Goal: Transaction & Acquisition: Purchase product/service

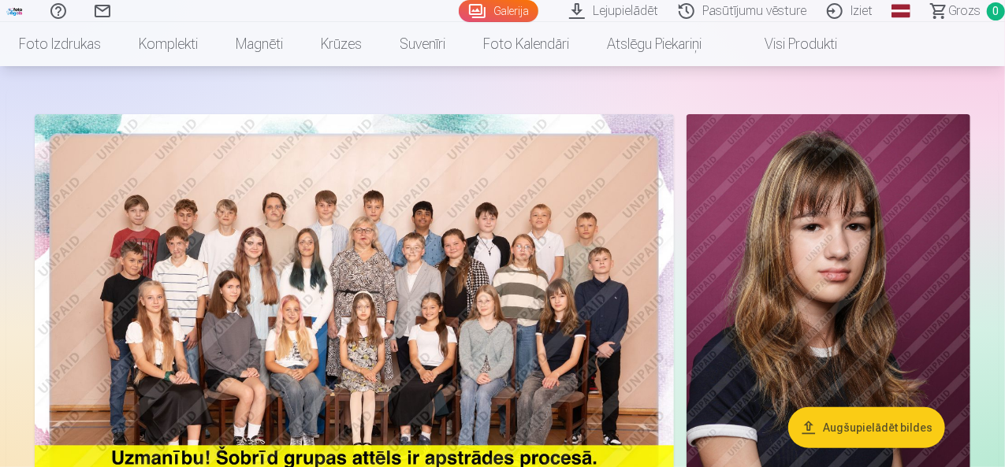
scroll to position [158, 0]
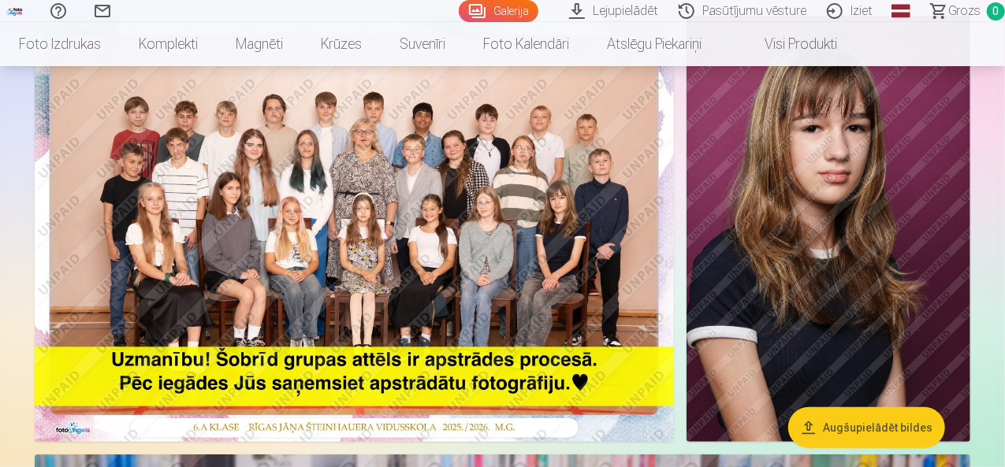
click at [434, 210] on img at bounding box center [354, 229] width 639 height 426
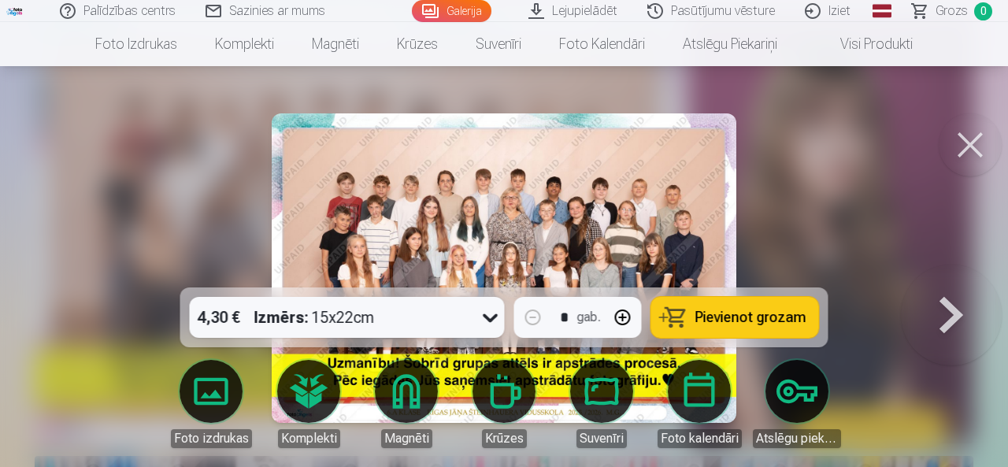
click at [971, 143] on button at bounding box center [970, 144] width 63 height 63
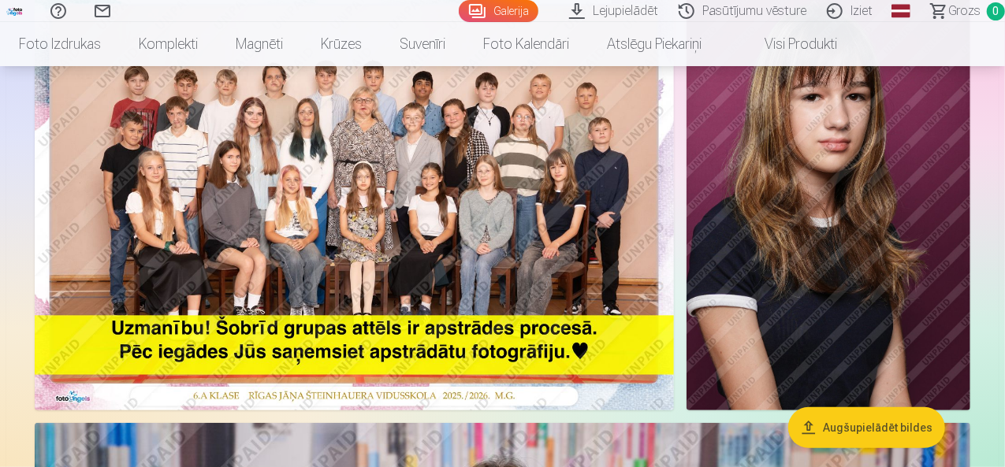
scroll to position [79, 0]
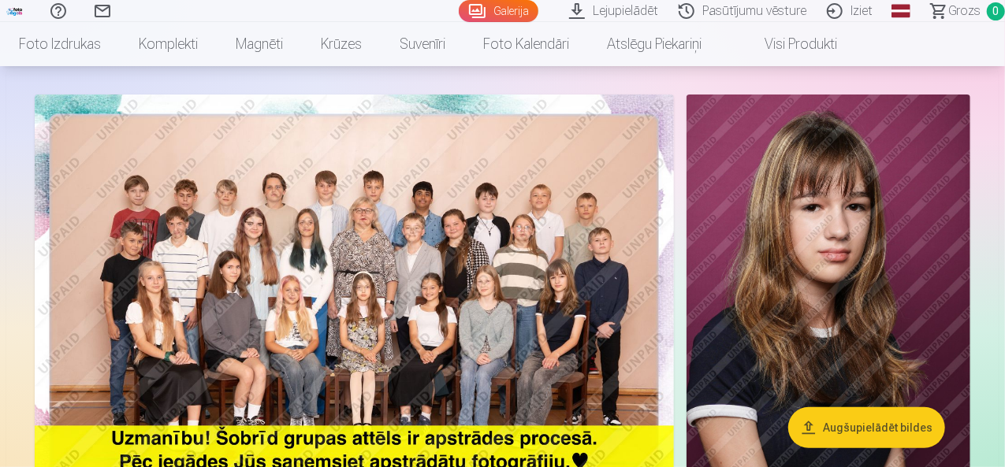
click at [572, 239] on img at bounding box center [354, 308] width 639 height 426
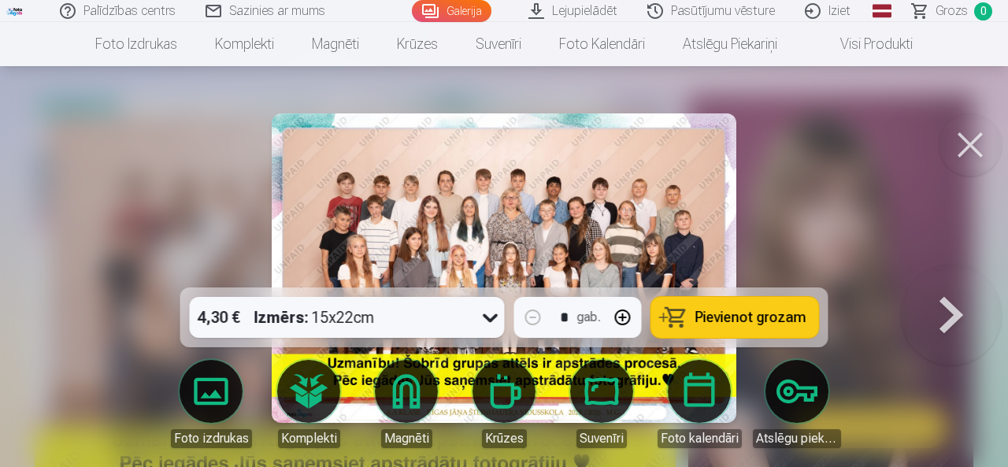
click at [496, 314] on icon at bounding box center [490, 317] width 25 height 25
click at [863, 232] on div at bounding box center [504, 233] width 1008 height 467
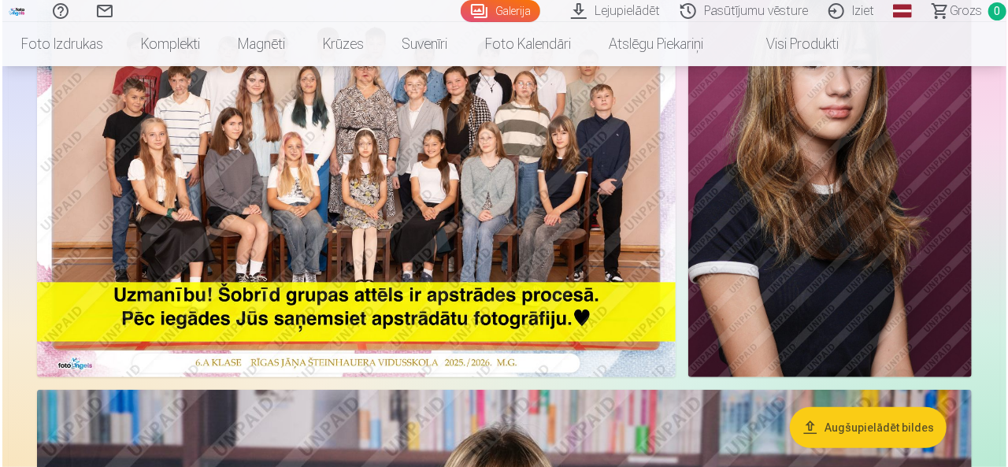
scroll to position [236, 0]
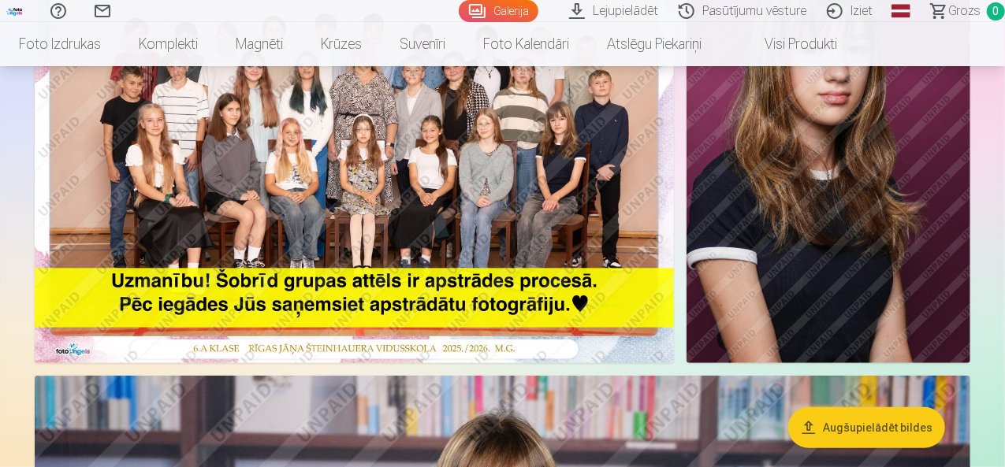
click at [381, 165] on img at bounding box center [354, 150] width 639 height 426
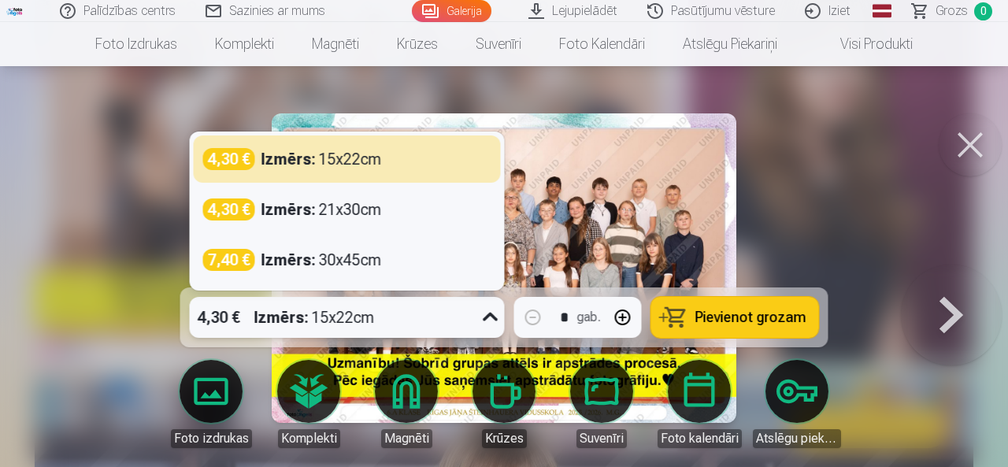
click at [488, 311] on icon at bounding box center [490, 317] width 25 height 25
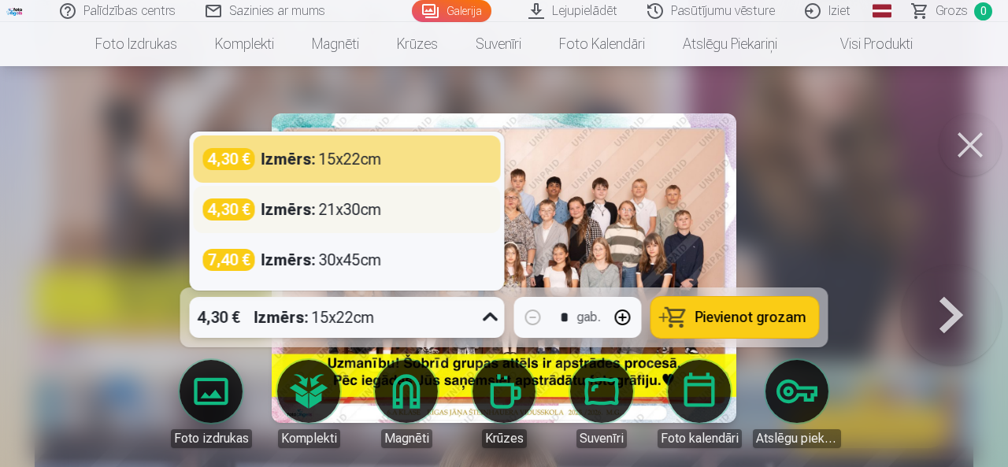
click at [355, 212] on div "Izmērs : 21x30cm" at bounding box center [322, 210] width 121 height 22
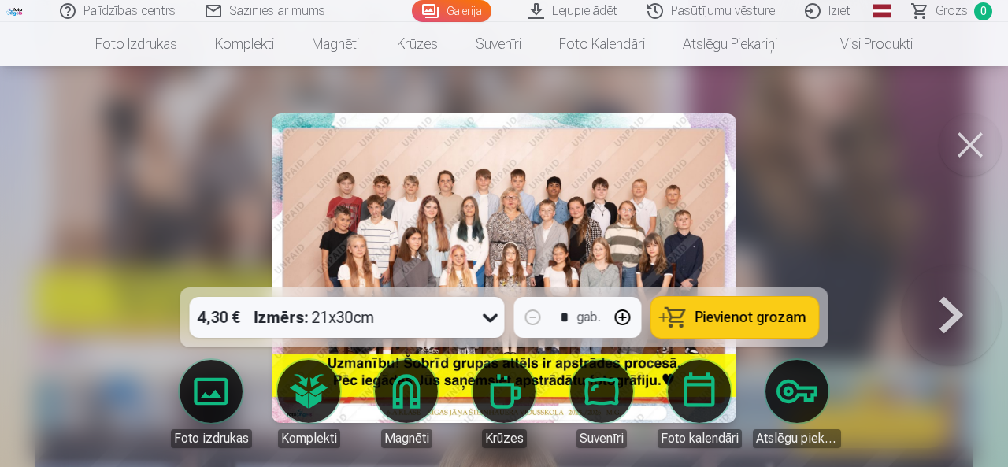
click at [747, 311] on span "Pievienot grozam" at bounding box center [751, 317] width 111 height 14
click at [972, 141] on button at bounding box center [970, 144] width 63 height 63
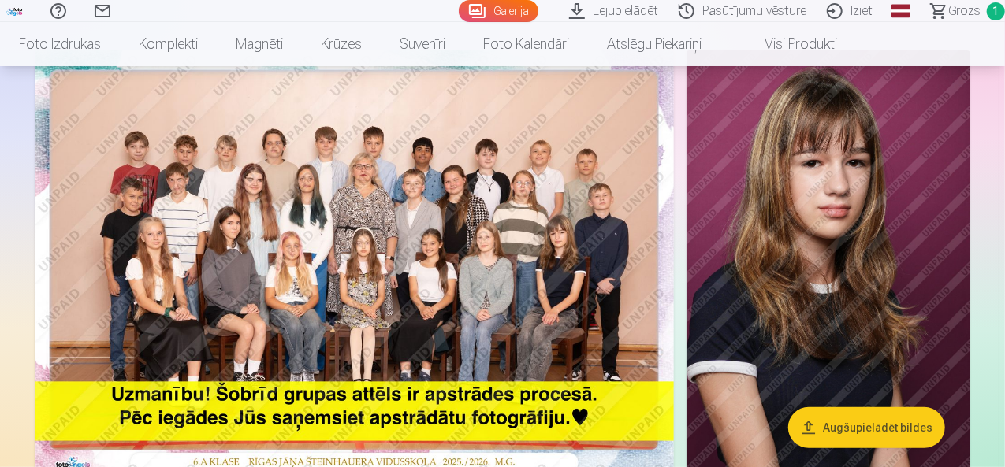
scroll to position [158, 0]
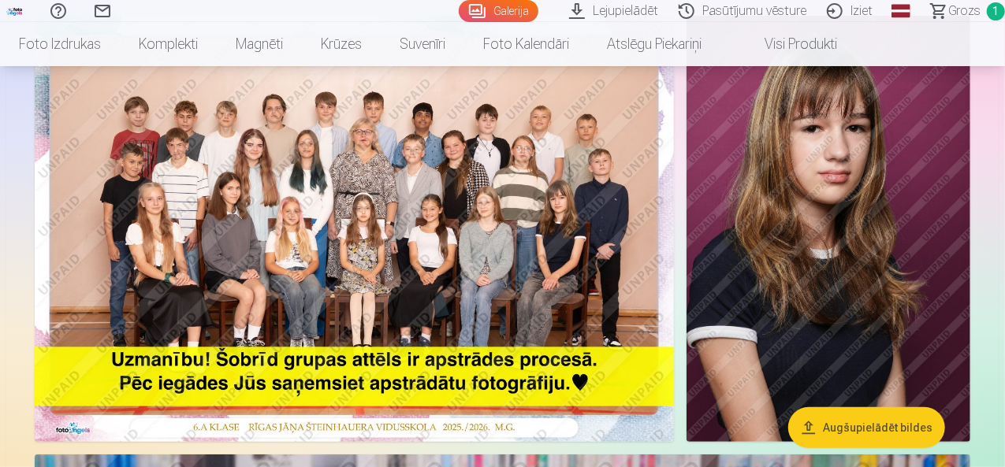
click at [899, 214] on img at bounding box center [828, 229] width 284 height 426
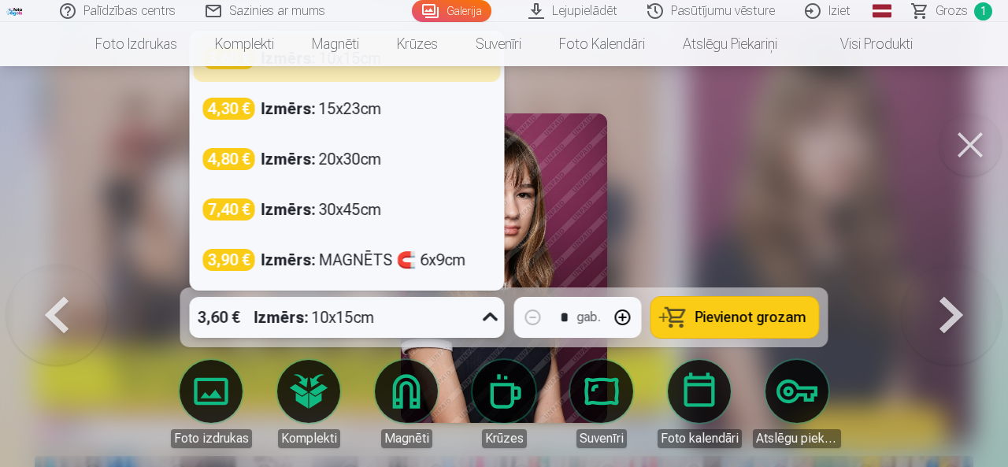
click at [496, 315] on icon at bounding box center [490, 317] width 25 height 25
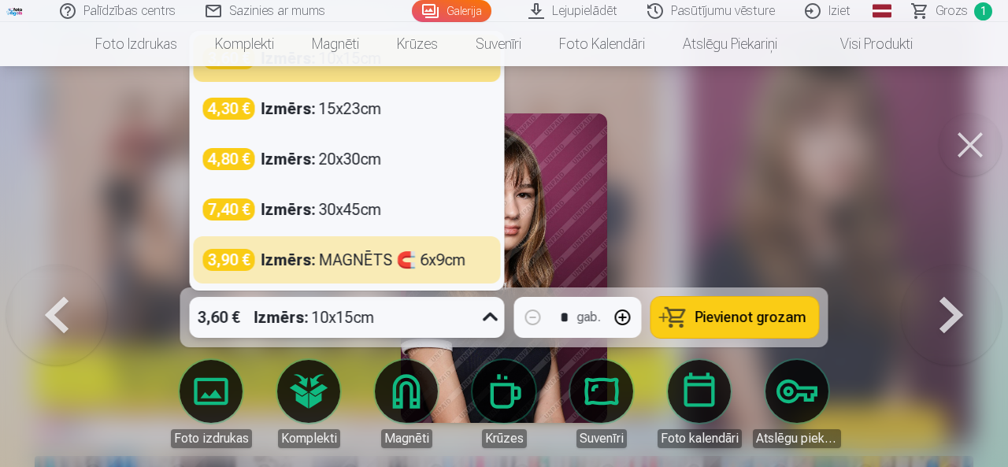
click at [485, 310] on icon at bounding box center [490, 317] width 25 height 25
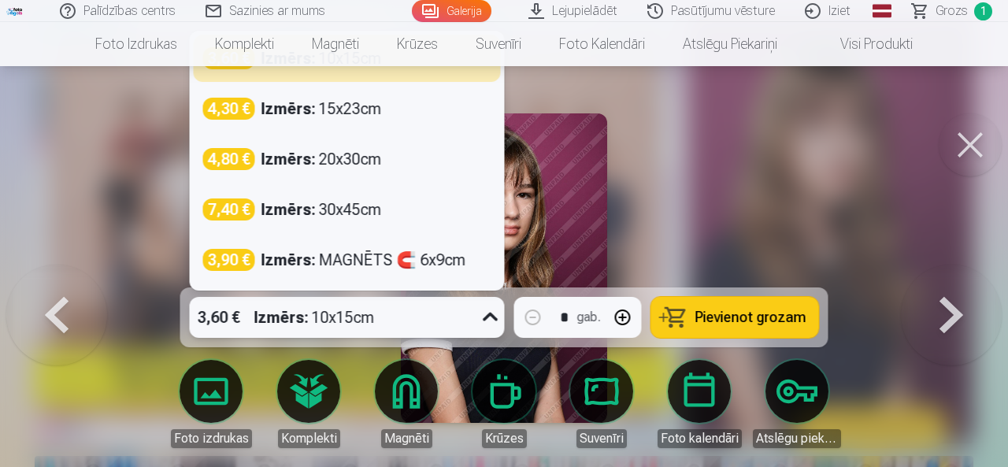
click at [491, 321] on icon at bounding box center [490, 317] width 25 height 25
click at [404, 75] on div "3,60 € Izmērs : 10x15cm" at bounding box center [347, 58] width 307 height 47
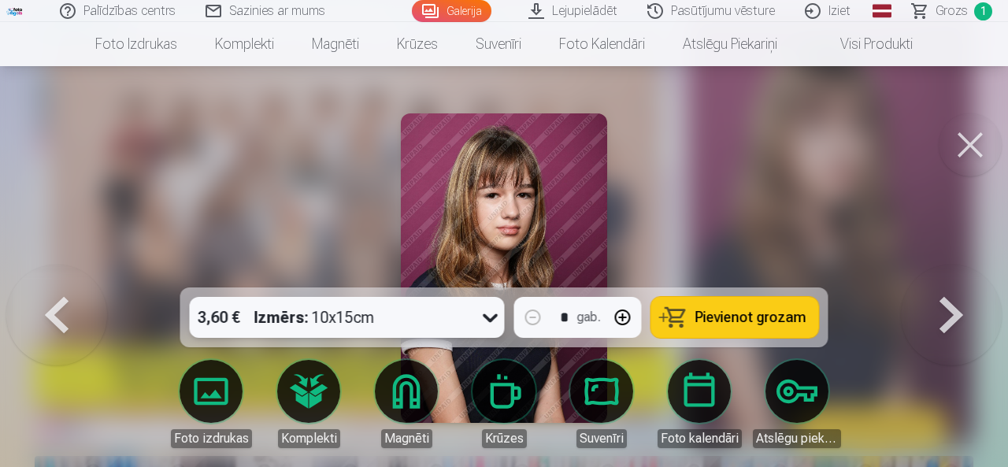
click at [752, 320] on span "Pievienot grozam" at bounding box center [751, 317] width 111 height 14
click at [961, 142] on button at bounding box center [970, 144] width 63 height 63
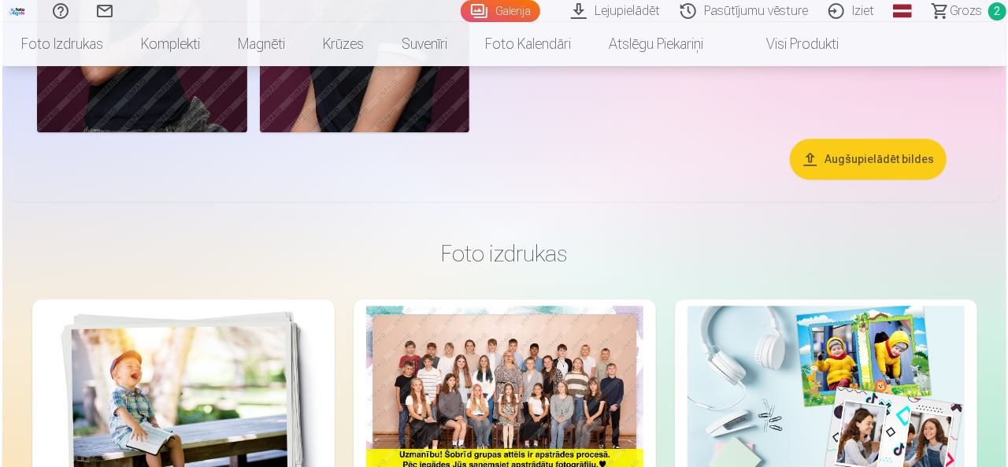
scroll to position [4963, 0]
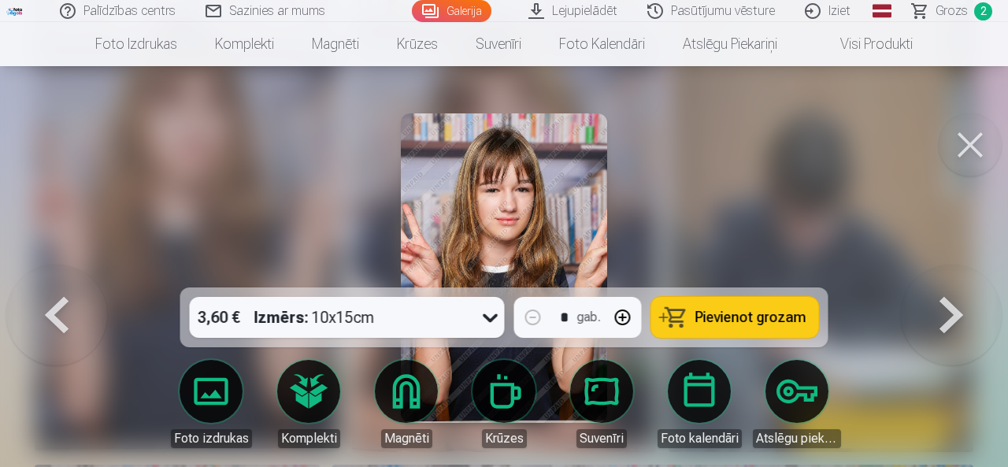
click at [967, 150] on button at bounding box center [970, 144] width 63 height 63
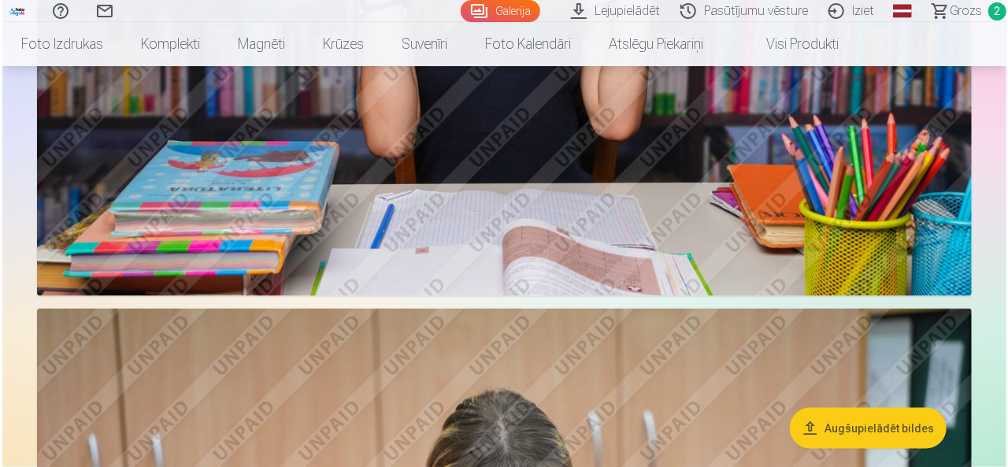
scroll to position [945, 0]
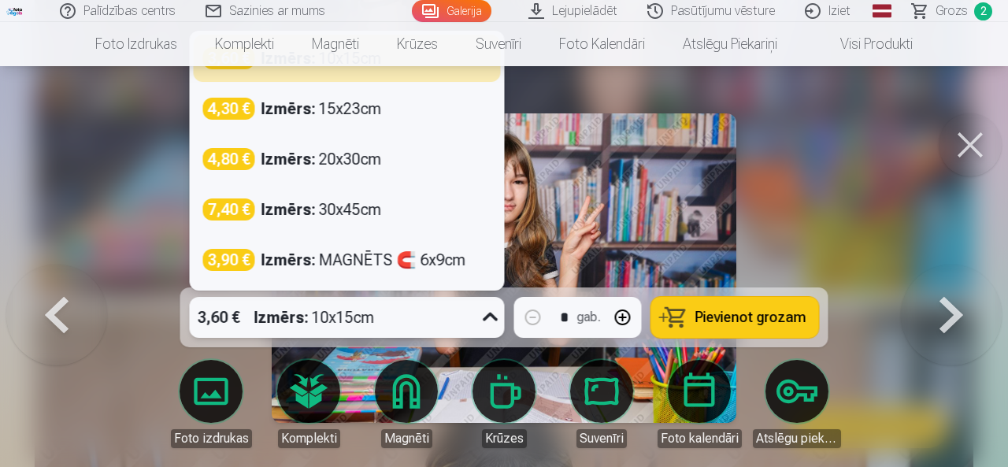
click at [492, 314] on icon at bounding box center [490, 317] width 25 height 25
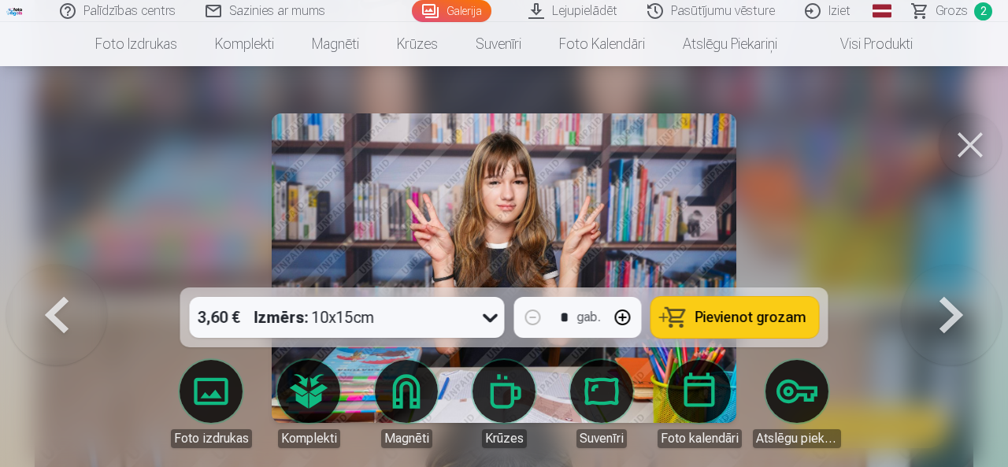
click at [838, 153] on div at bounding box center [504, 233] width 1008 height 467
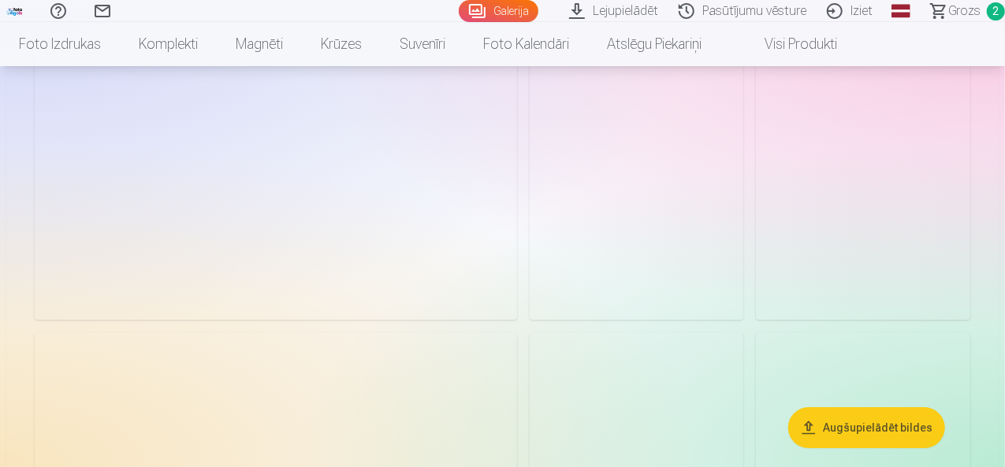
scroll to position [2520, 0]
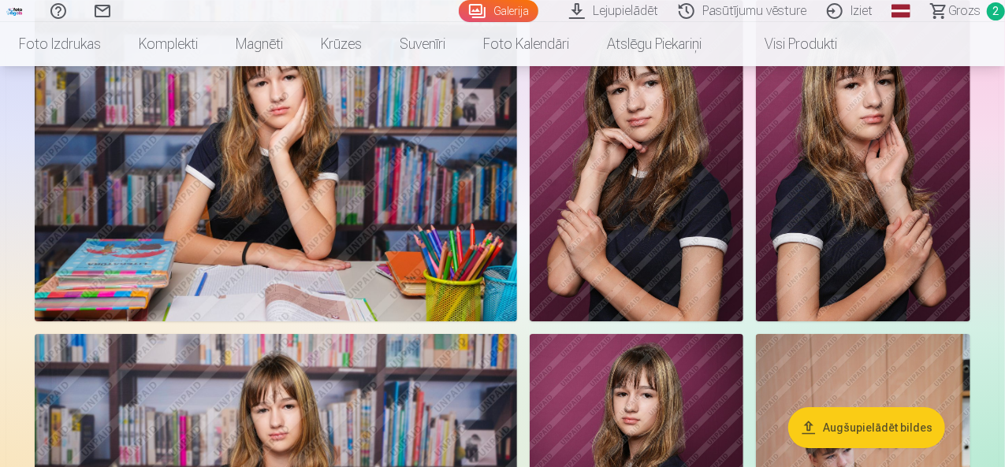
click at [744, 220] on img at bounding box center [636, 160] width 214 height 321
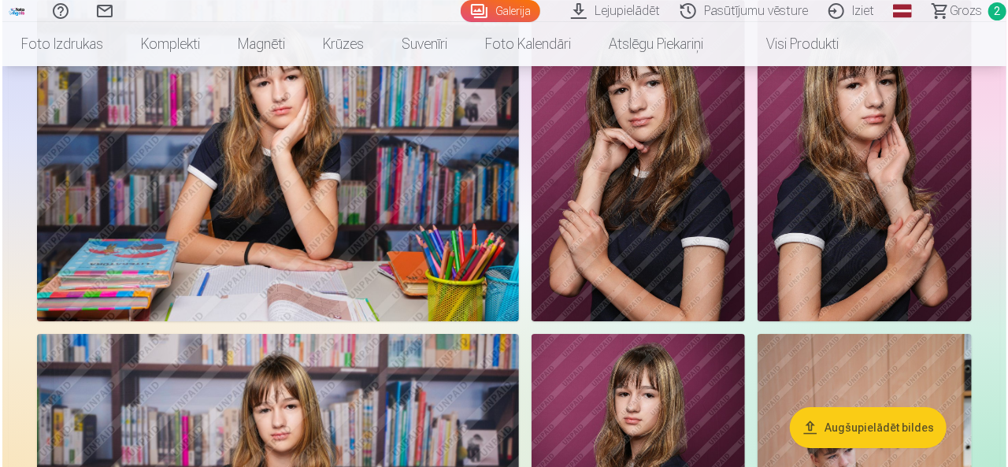
scroll to position [2528, 0]
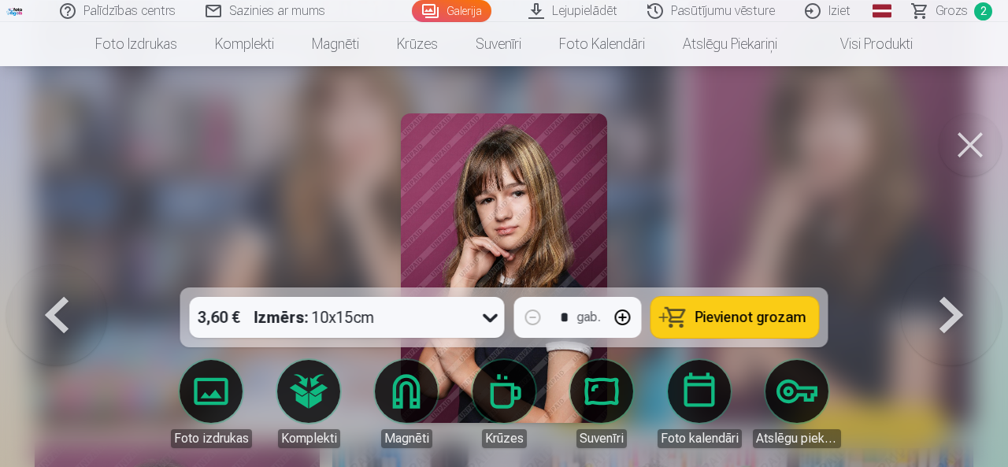
click at [964, 138] on button at bounding box center [970, 144] width 63 height 63
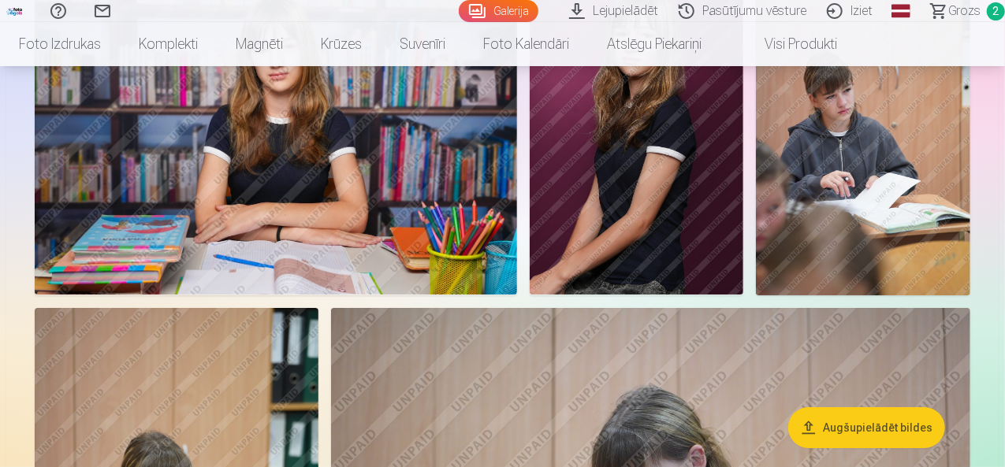
scroll to position [2913, 0]
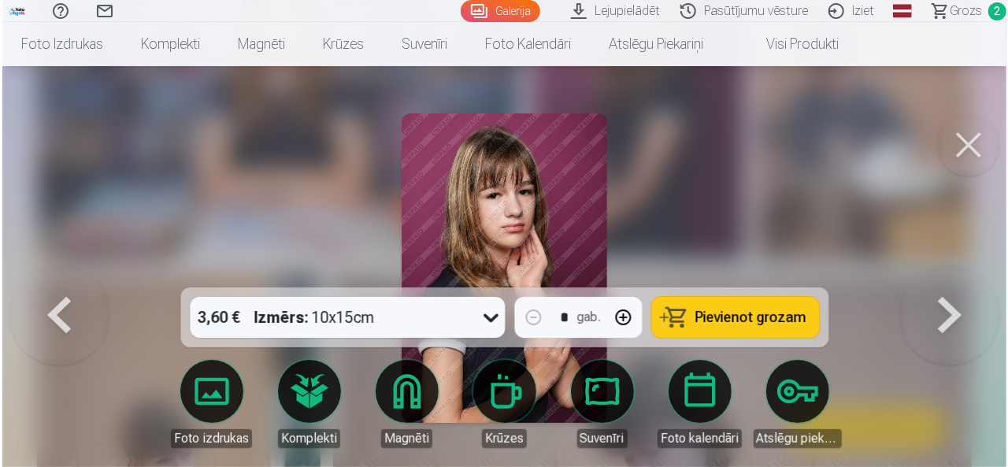
scroll to position [2922, 0]
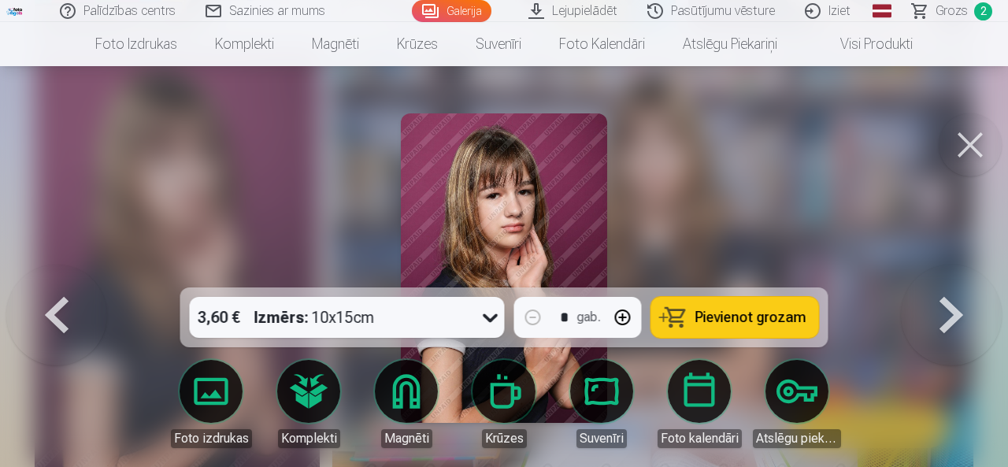
click at [977, 139] on button at bounding box center [970, 144] width 63 height 63
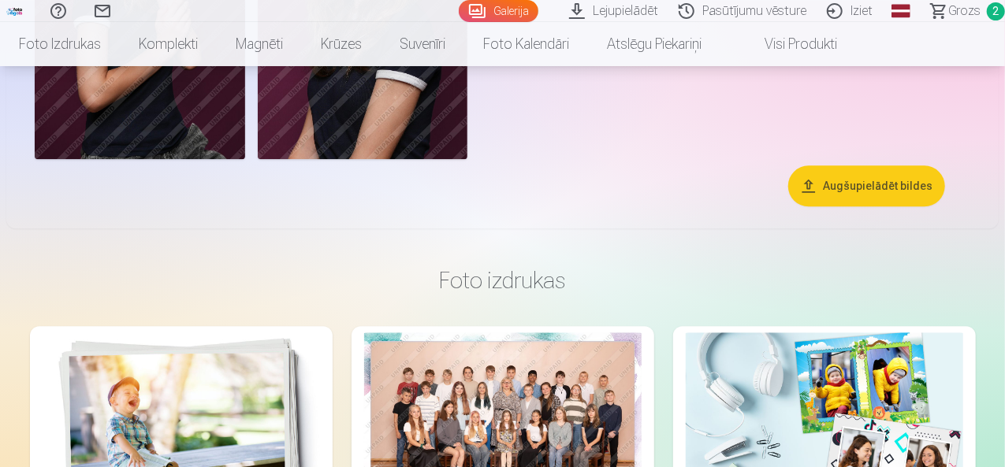
scroll to position [4883, 0]
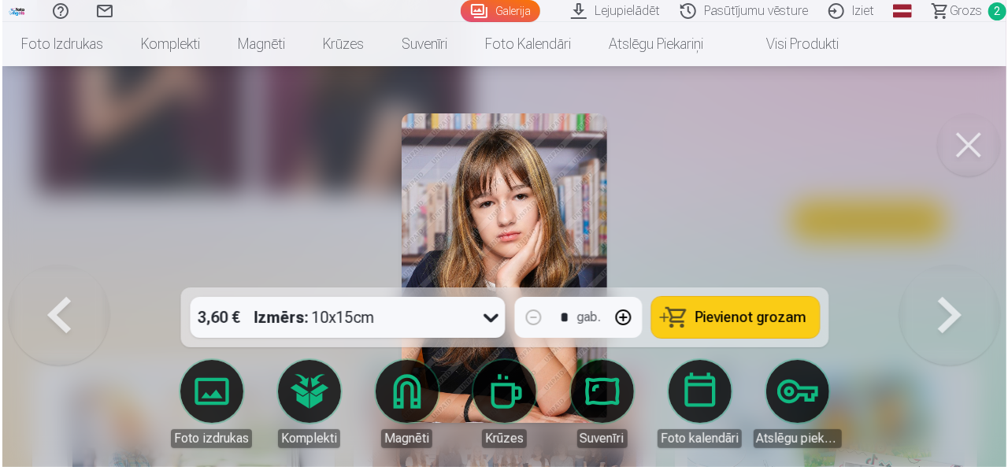
scroll to position [4900, 0]
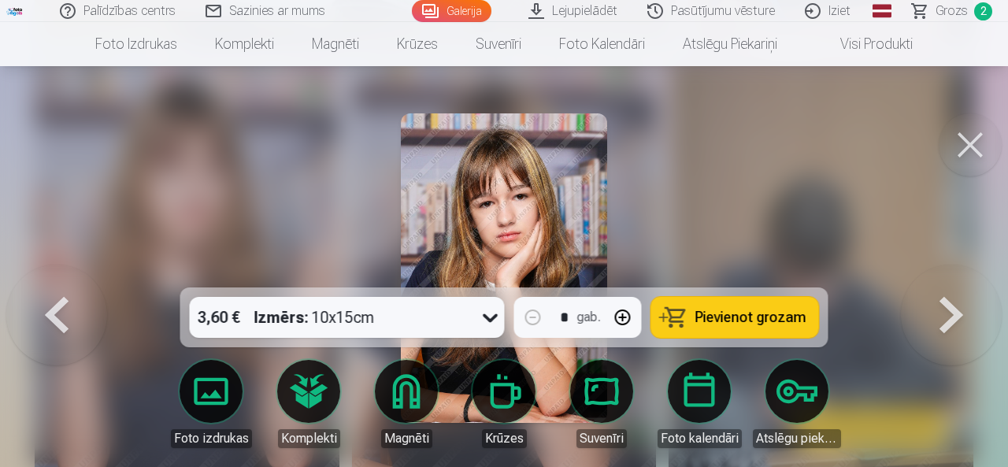
click at [589, 148] on img at bounding box center [504, 268] width 206 height 310
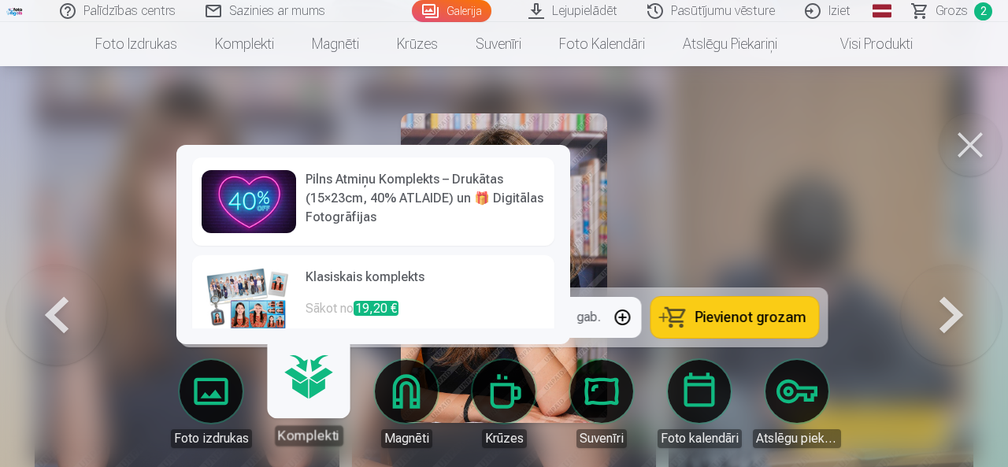
click at [246, 291] on img at bounding box center [249, 299] width 95 height 63
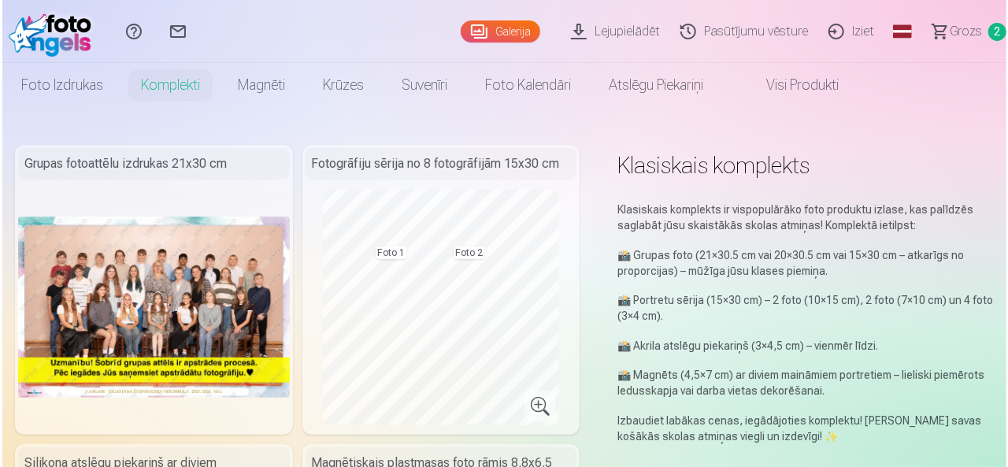
scroll to position [4900, 0]
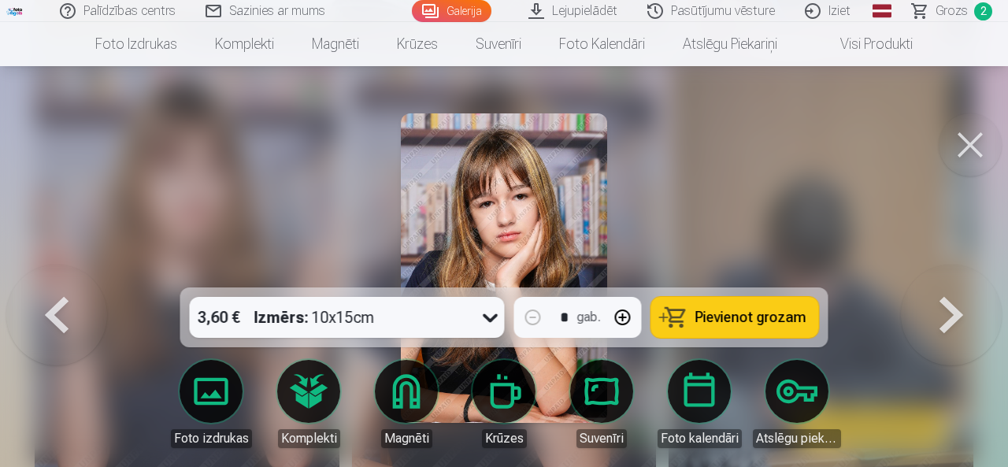
click at [731, 311] on span "Pievienot grozam" at bounding box center [751, 317] width 111 height 14
click at [985, 139] on button at bounding box center [970, 144] width 63 height 63
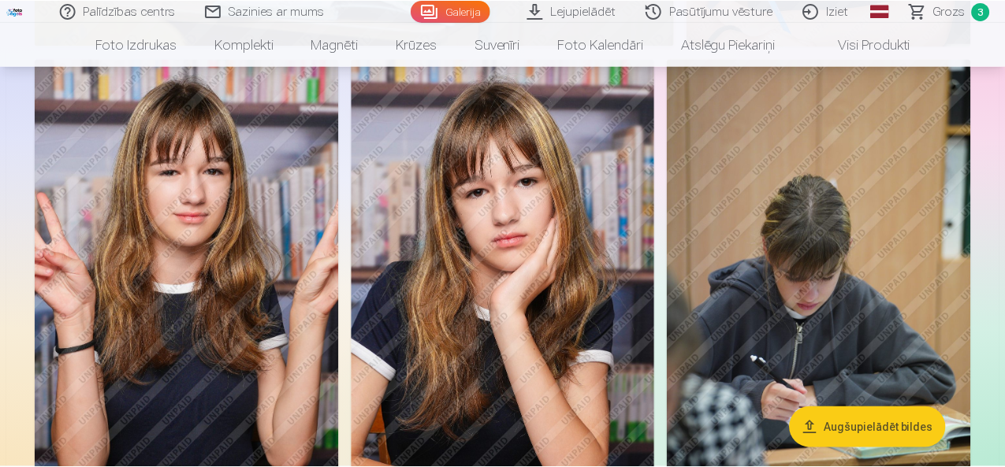
scroll to position [4883, 0]
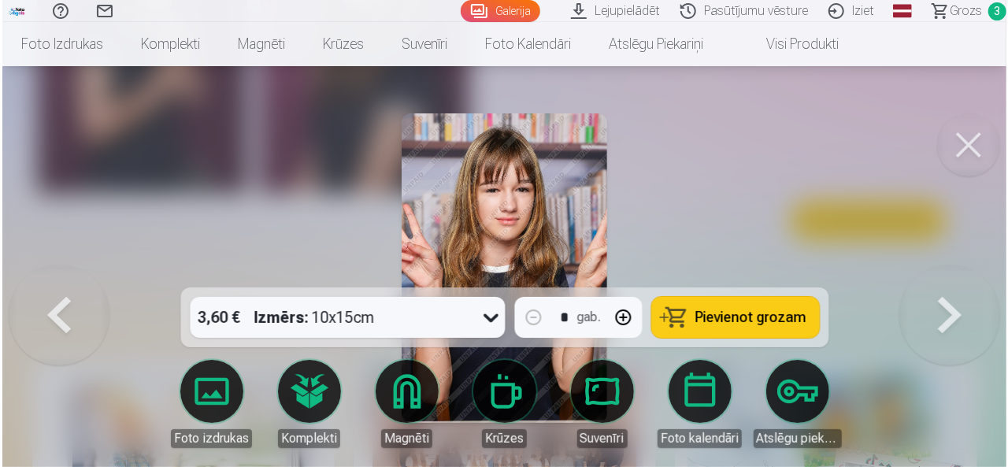
scroll to position [4900, 0]
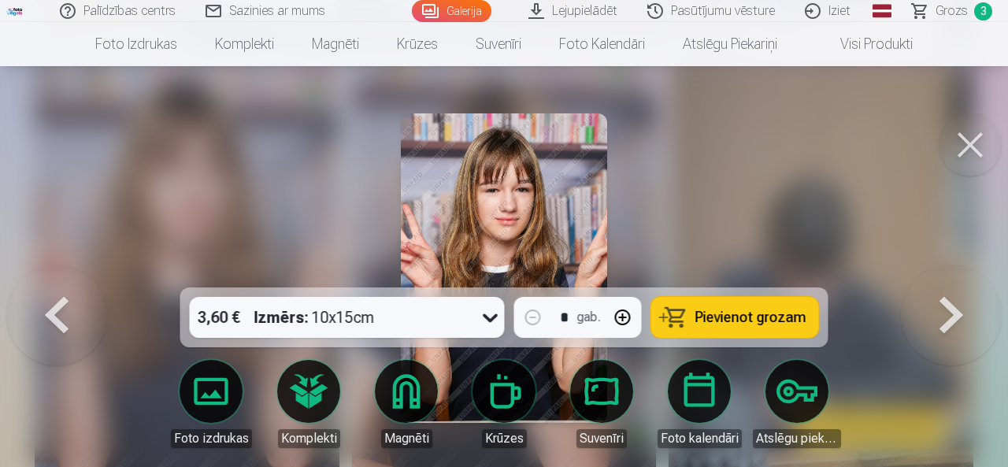
click at [961, 128] on button at bounding box center [970, 144] width 63 height 63
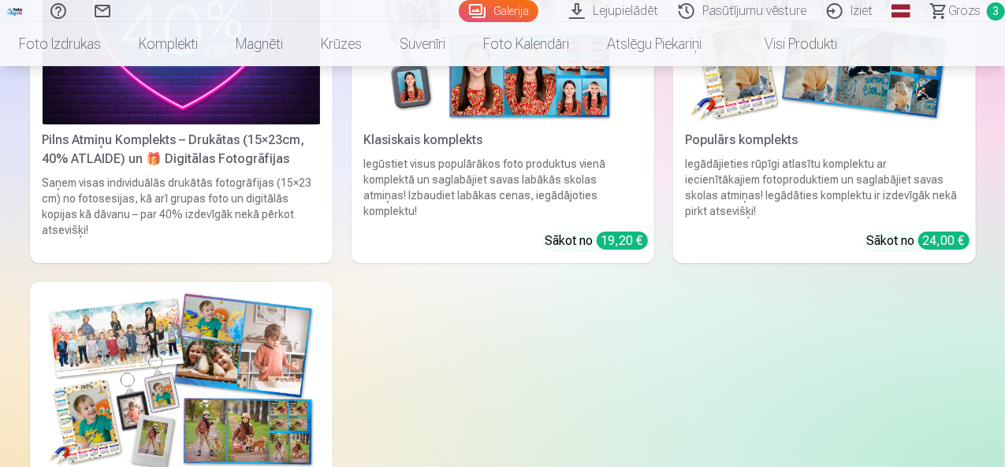
scroll to position [5986, 0]
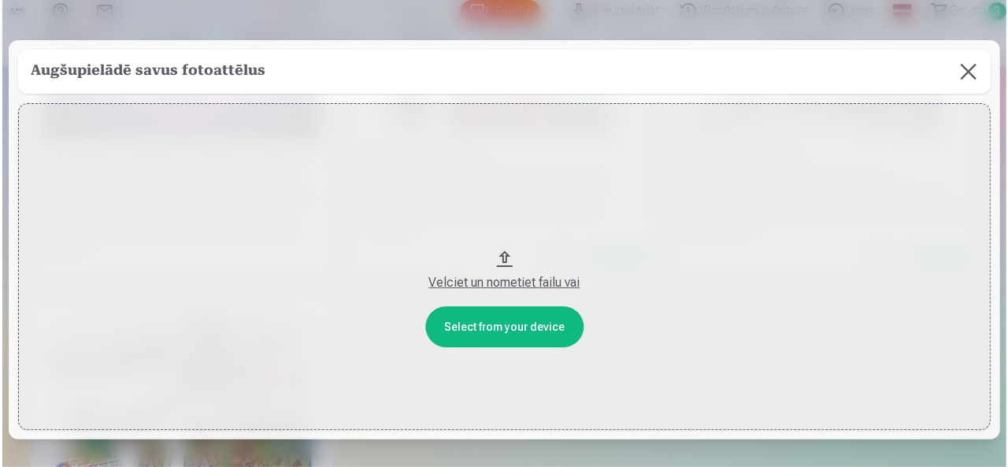
scroll to position [6008, 0]
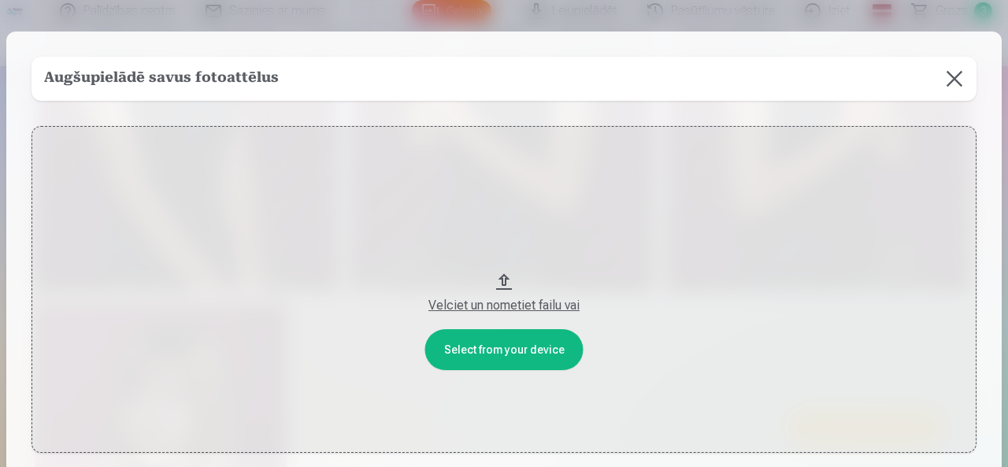
click at [483, 347] on button "Velciet un nometiet failu vai" at bounding box center [504, 289] width 945 height 327
click at [496, 305] on div "Velciet un nometiet failu vai" at bounding box center [504, 305] width 914 height 19
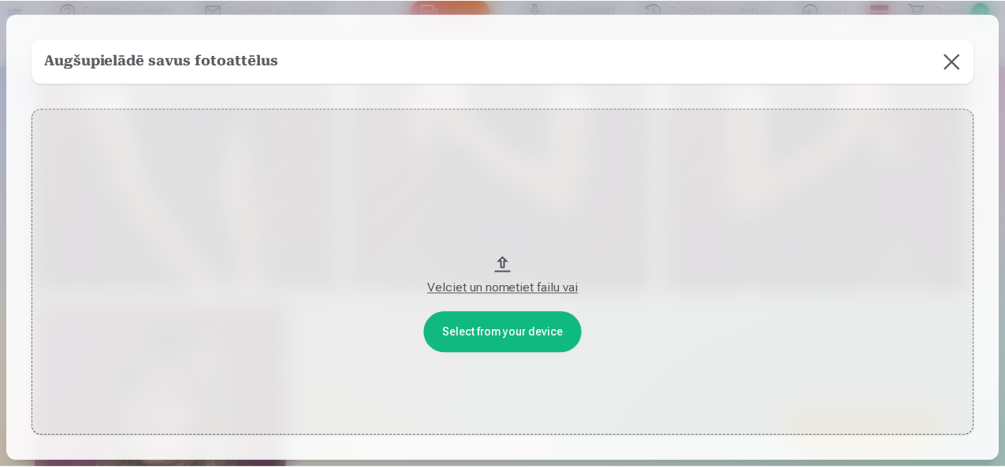
scroll to position [0, 0]
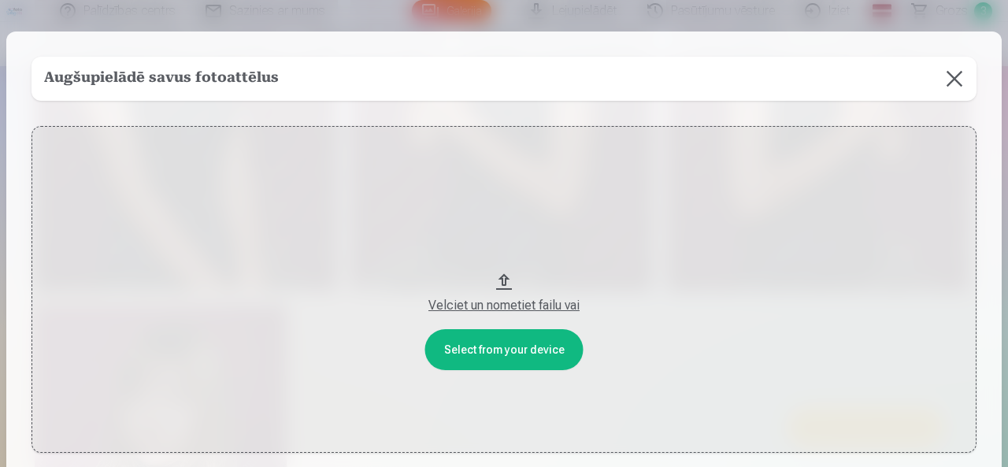
click at [955, 83] on button at bounding box center [955, 79] width 44 height 44
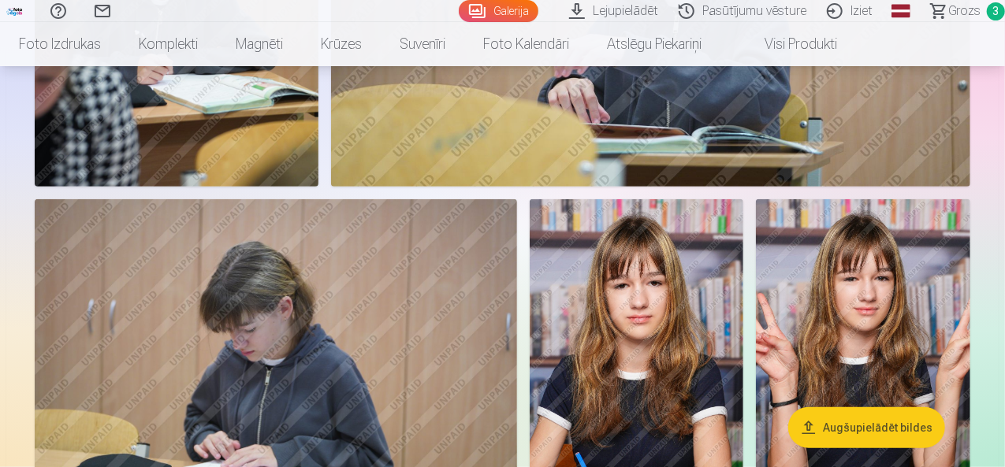
scroll to position [3329, 0]
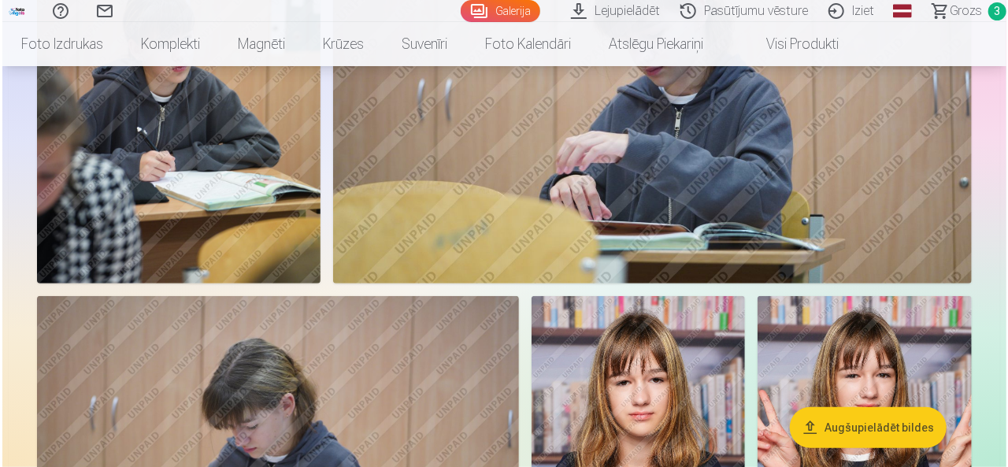
scroll to position [3341, 0]
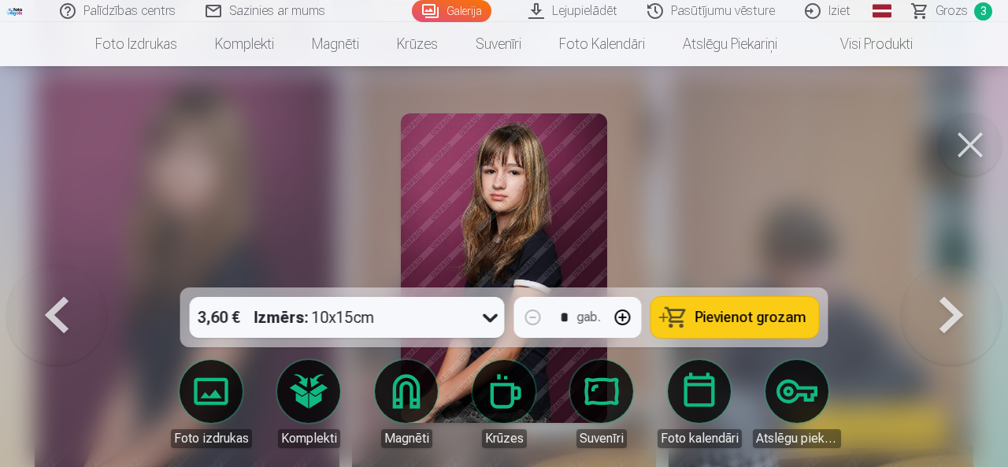
click at [493, 312] on icon at bounding box center [490, 317] width 25 height 25
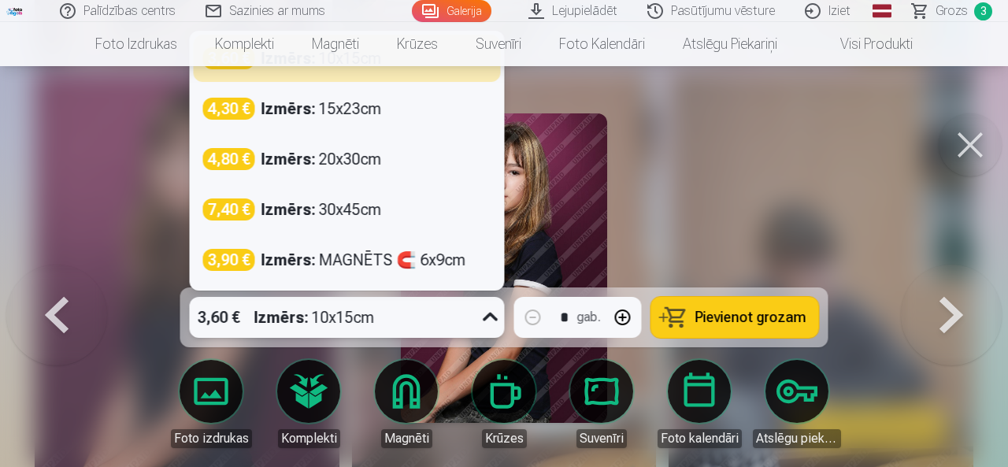
click at [963, 130] on button at bounding box center [970, 144] width 63 height 63
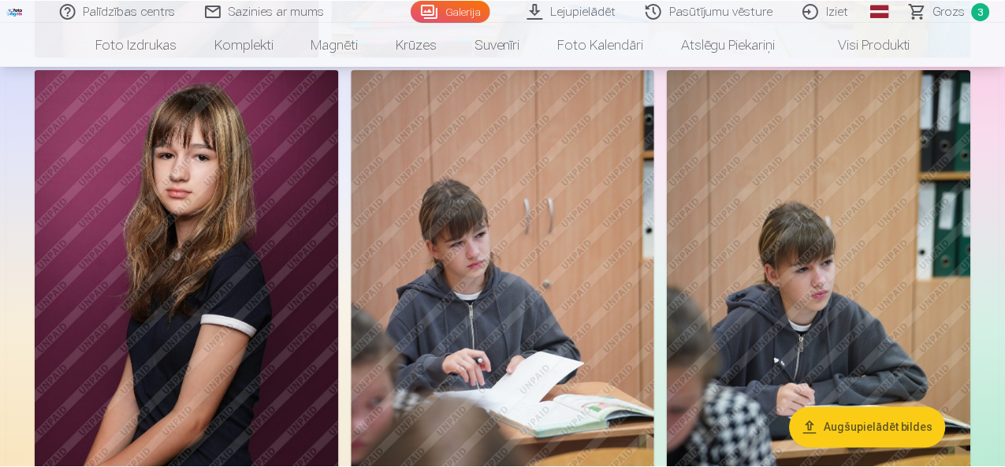
scroll to position [3329, 0]
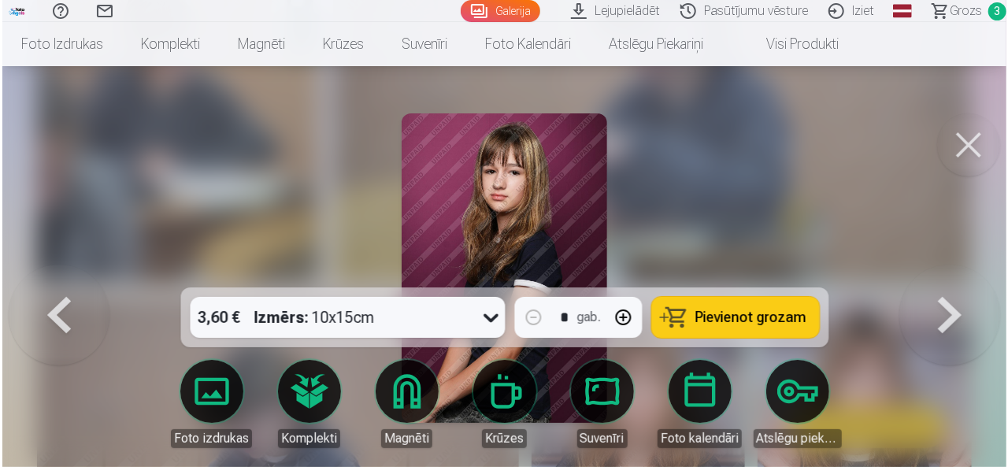
scroll to position [3341, 0]
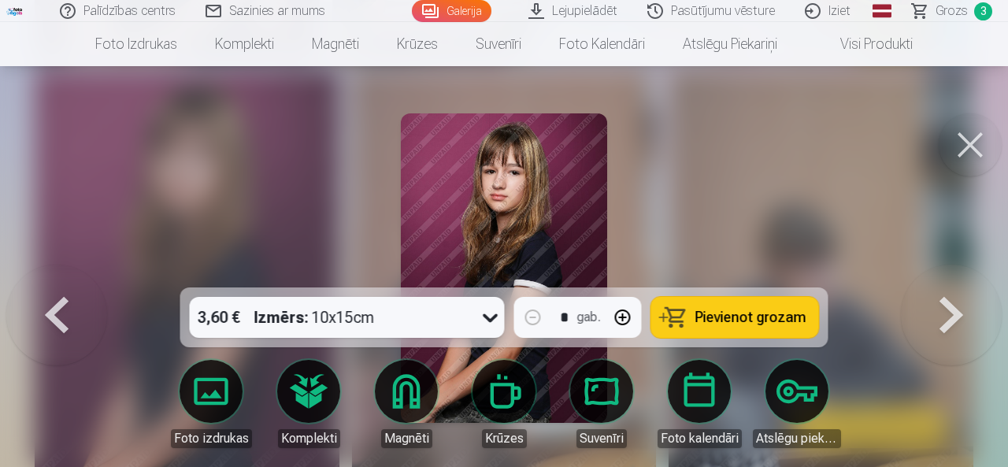
click at [717, 320] on span "Pievienot grozam" at bounding box center [751, 317] width 111 height 14
click at [962, 139] on button at bounding box center [970, 144] width 63 height 63
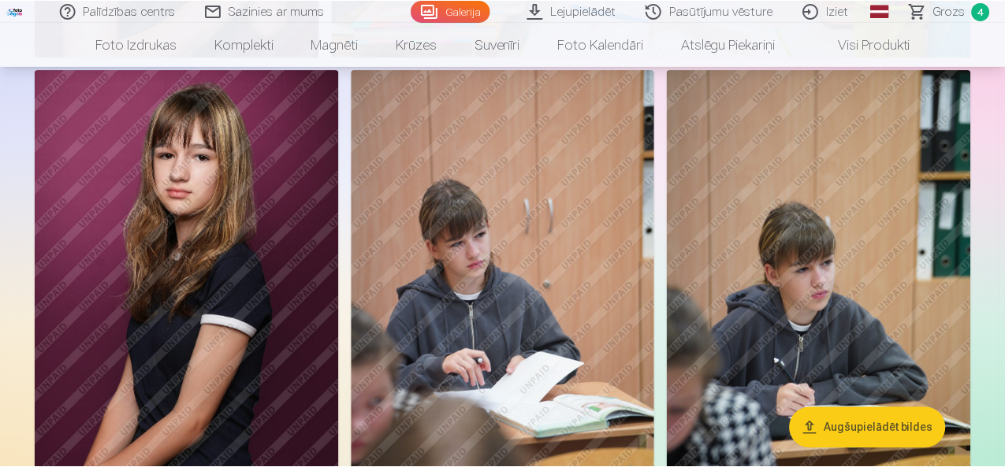
scroll to position [3329, 0]
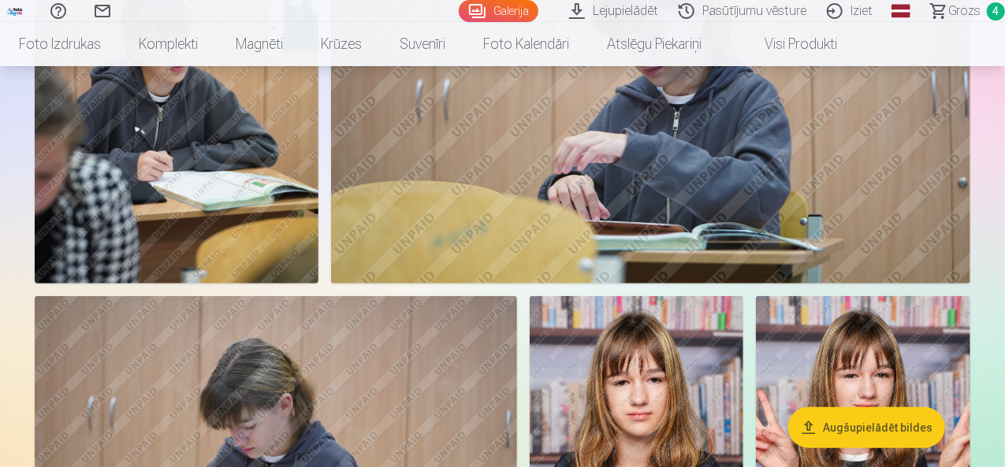
click at [948, 7] on span "Grozs" at bounding box center [964, 11] width 32 height 19
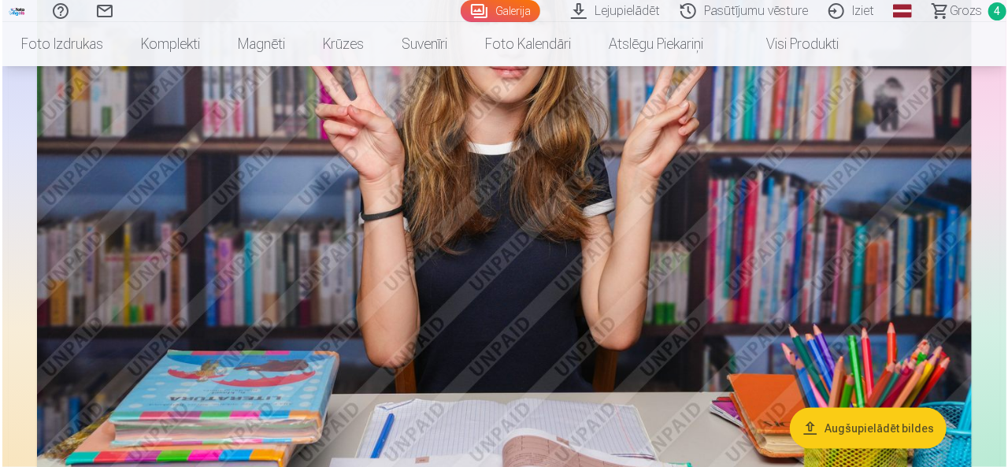
scroll to position [808, 0]
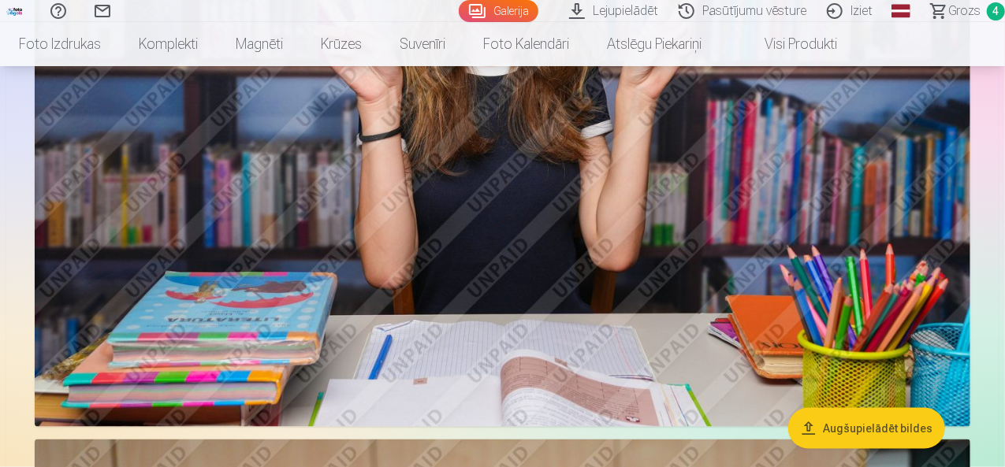
click at [679, 243] on img at bounding box center [502, 115] width 935 height 623
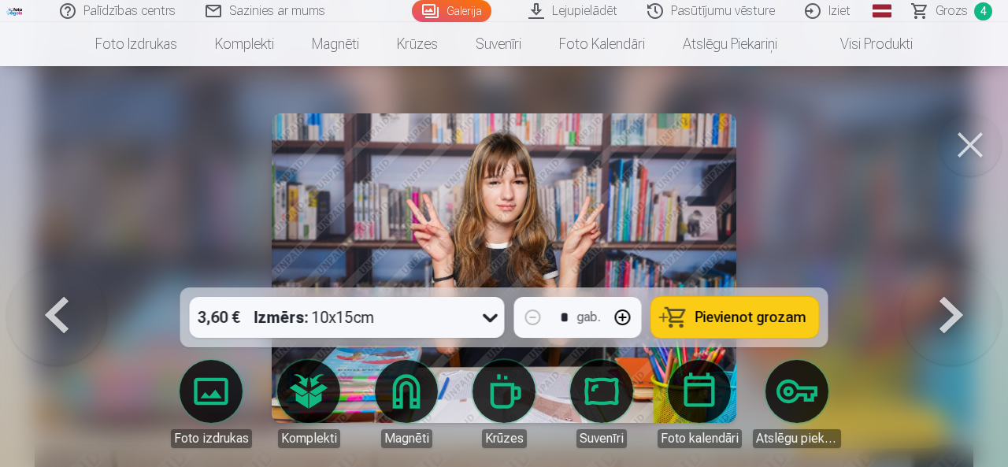
click at [726, 330] on button "Pievienot grozam" at bounding box center [736, 317] width 168 height 41
click at [972, 144] on button at bounding box center [970, 144] width 63 height 63
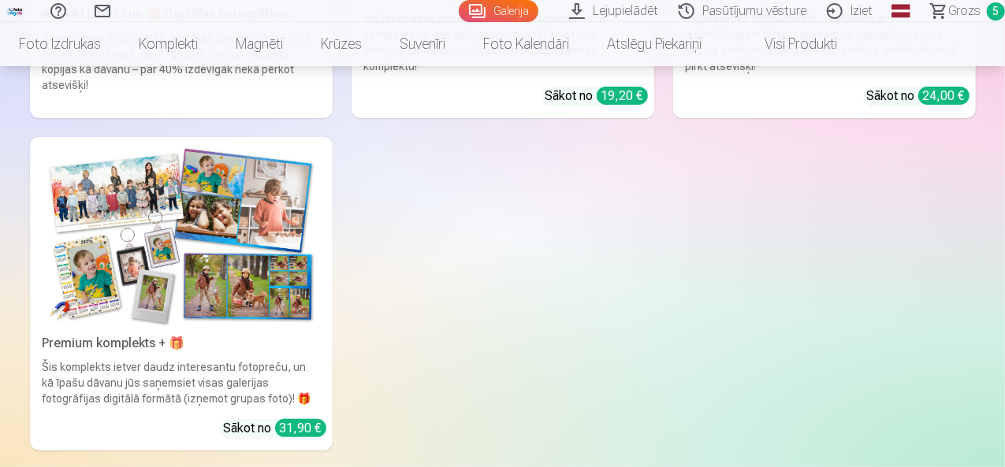
scroll to position [6243, 0]
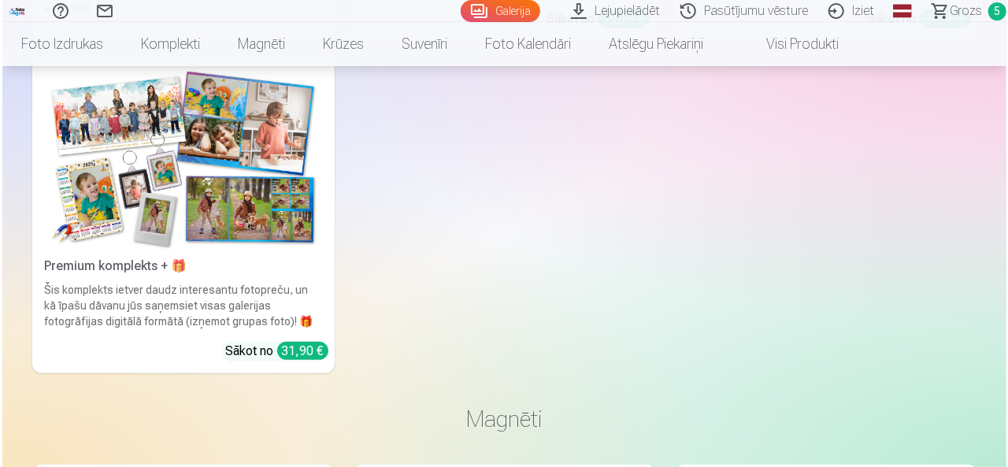
scroll to position [6265, 0]
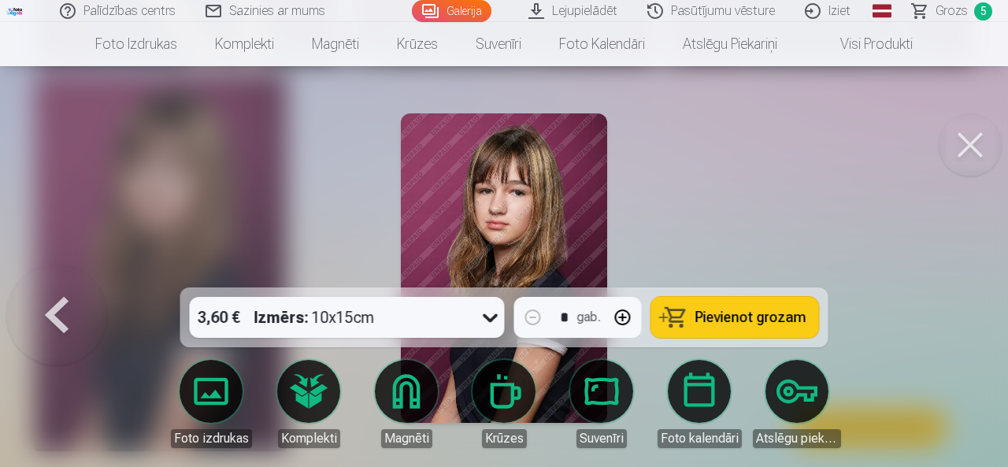
click at [971, 141] on button at bounding box center [970, 144] width 63 height 63
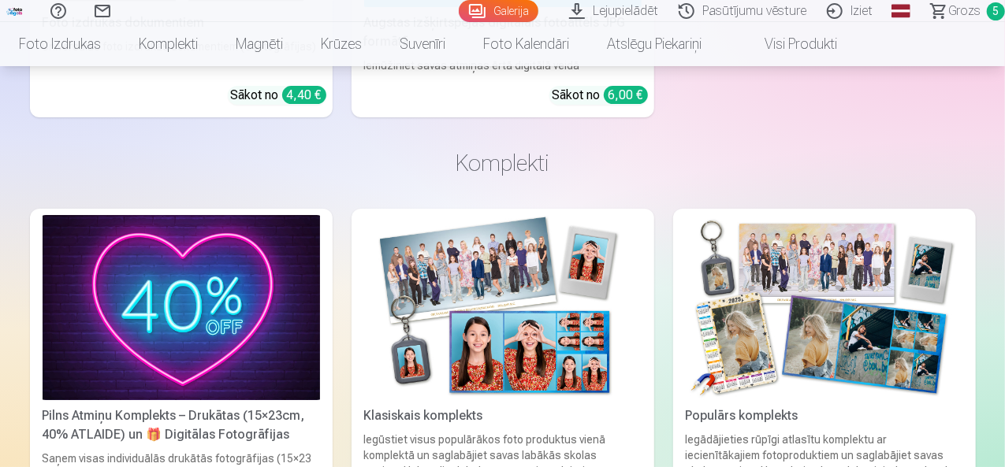
scroll to position [5770, 0]
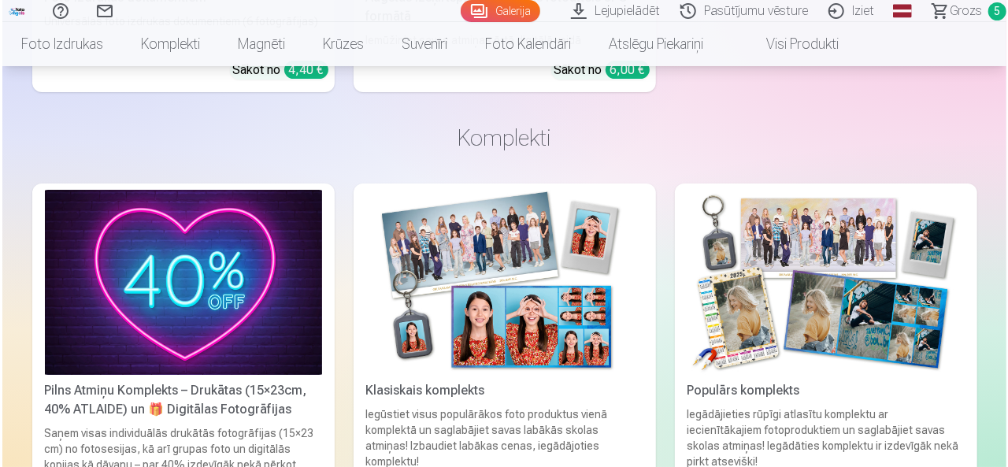
scroll to position [5791, 0]
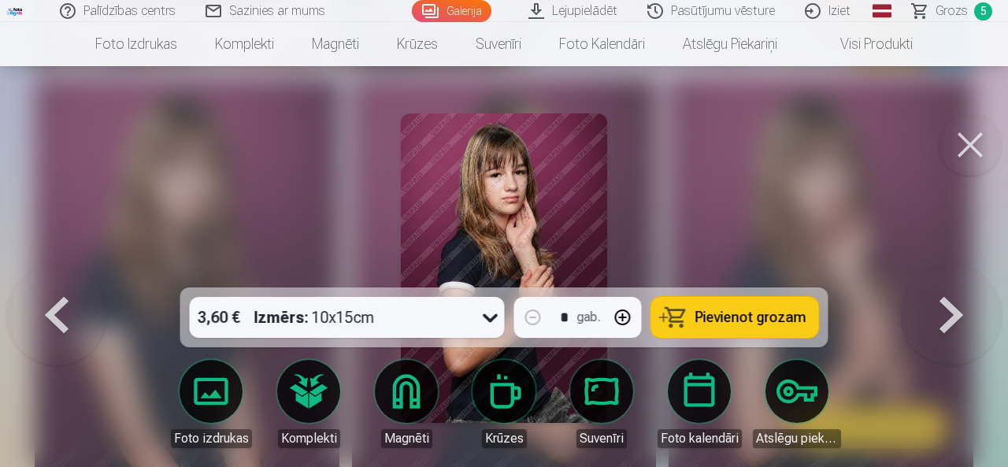
click at [704, 321] on span "Pievienot grozam" at bounding box center [751, 317] width 111 height 14
click at [956, 15] on span "Grozs" at bounding box center [952, 11] width 32 height 19
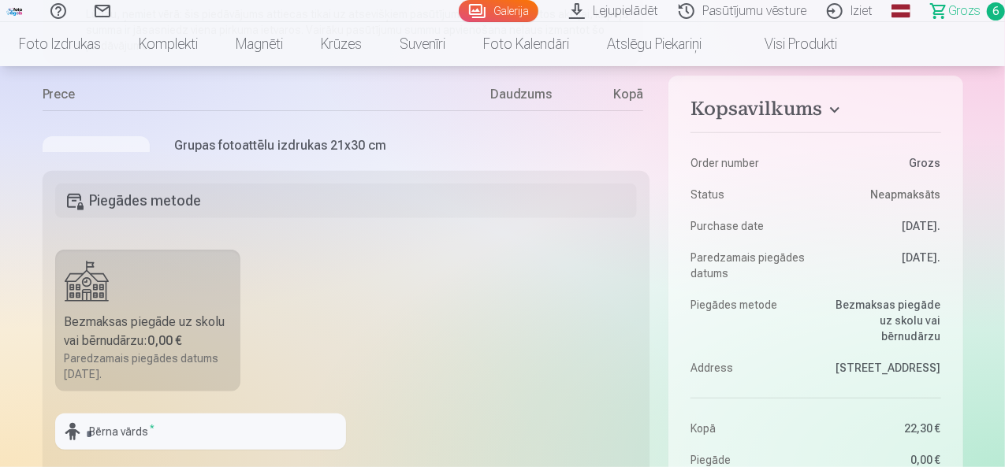
scroll to position [236, 0]
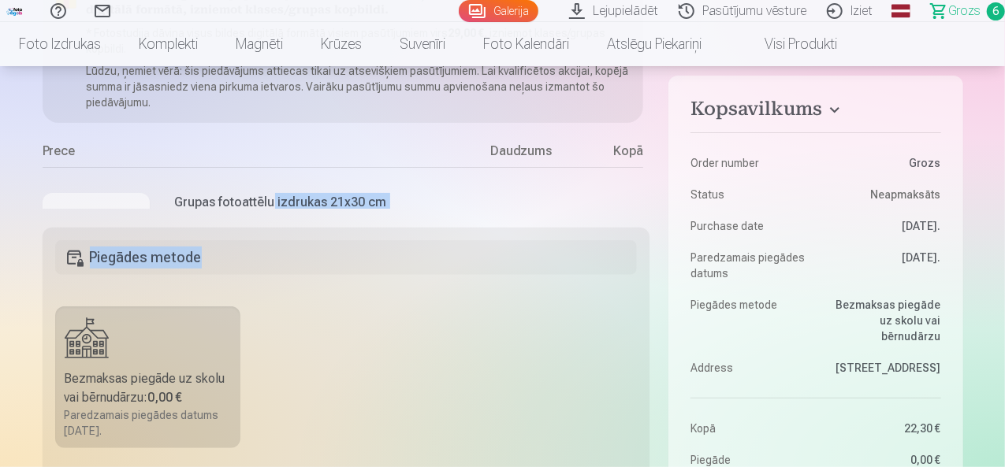
drag, startPoint x: 271, startPoint y: 204, endPoint x: 284, endPoint y: 243, distance: 41.4
click at [284, 248] on div "Kopsavilkums Order number Grozs Status Neapmaksāts Purchase date [DATE]. Paredz…" at bounding box center [503, 432] width 920 height 915
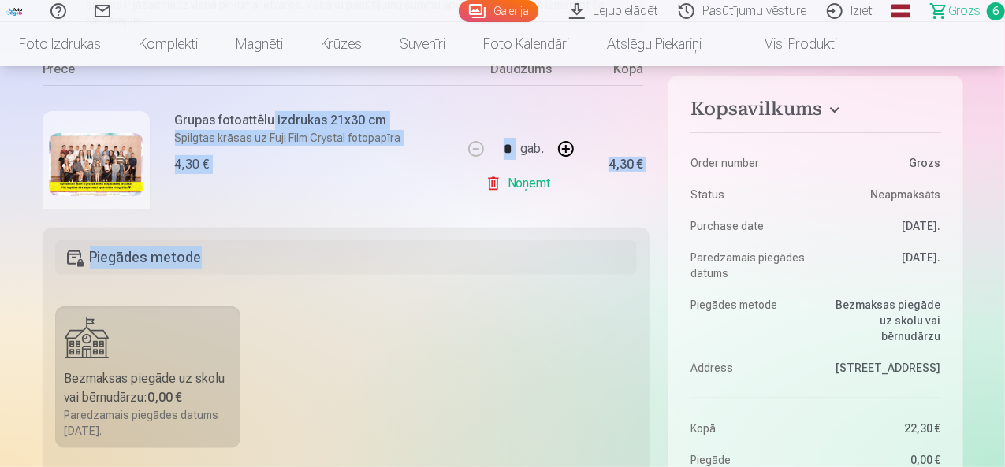
scroll to position [0, 0]
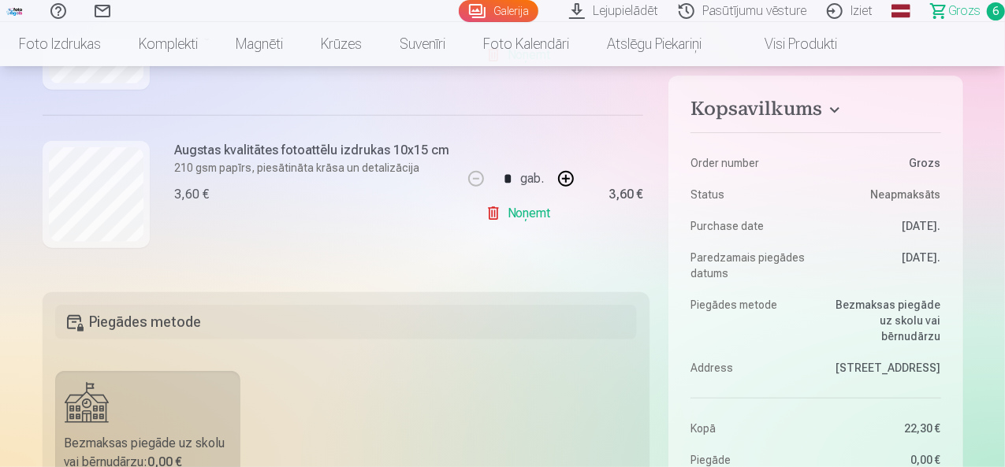
scroll to position [158, 0]
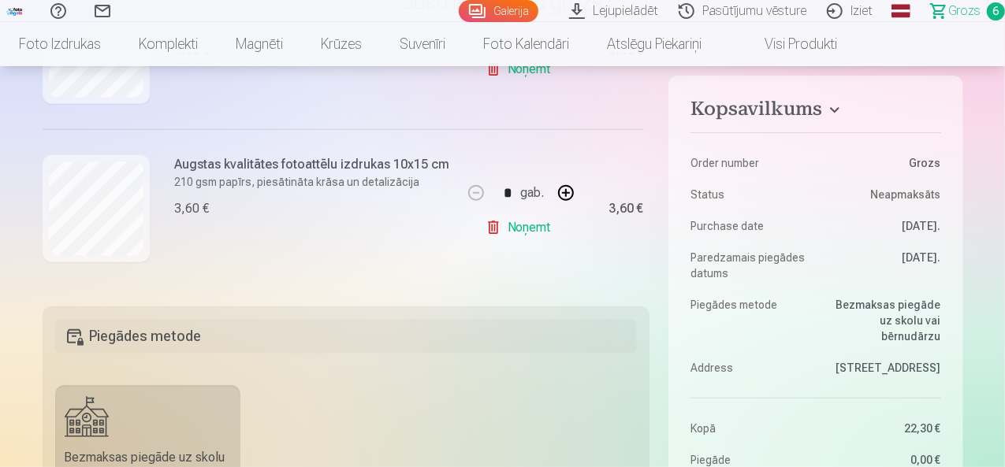
click at [519, 225] on link "Noņemt" at bounding box center [521, 228] width 72 height 32
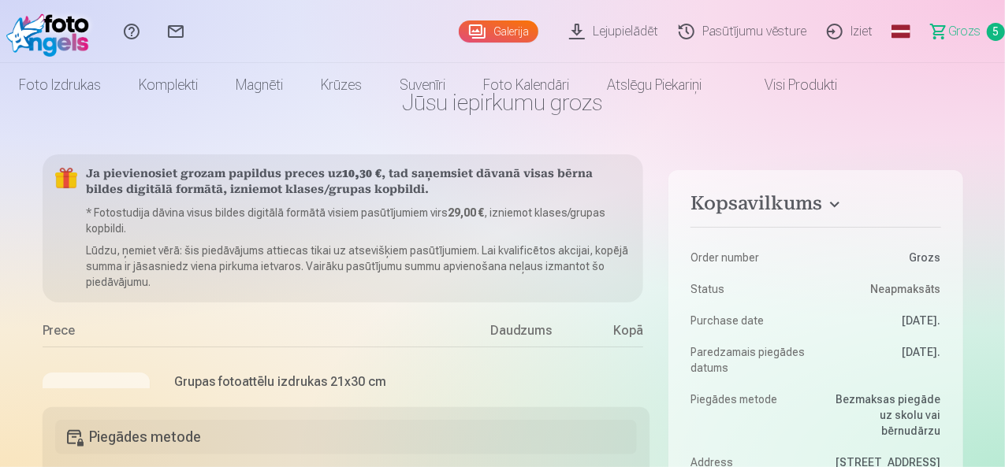
scroll to position [0, 0]
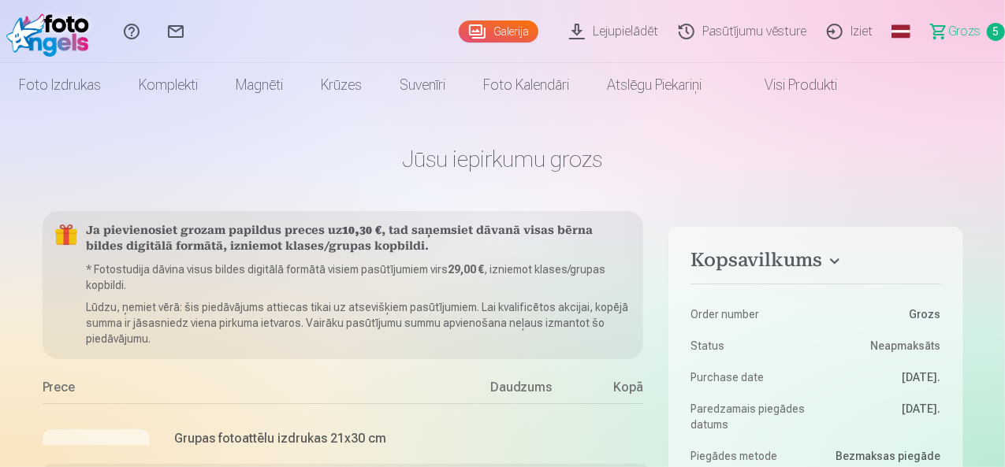
click at [856, 88] on link "Visi produkti" at bounding box center [788, 85] width 136 height 44
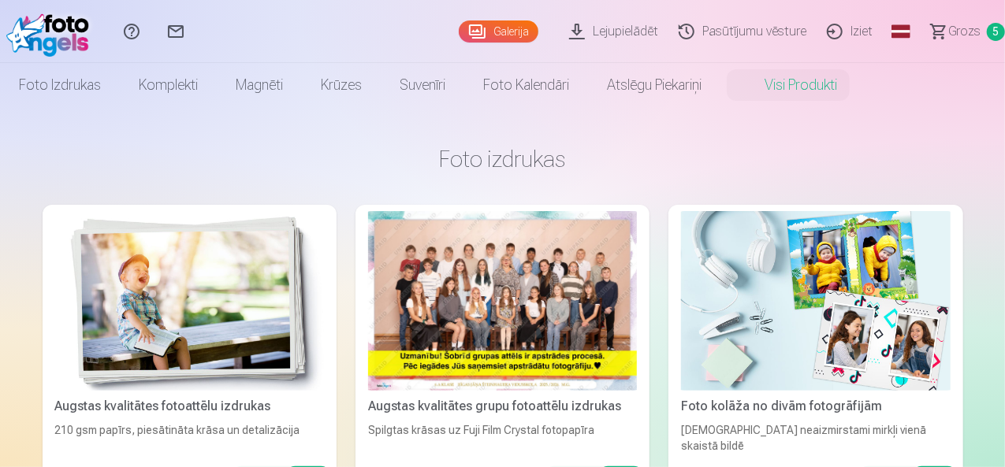
click at [696, 32] on link "Pasūtījumu vēsture" at bounding box center [744, 31] width 148 height 63
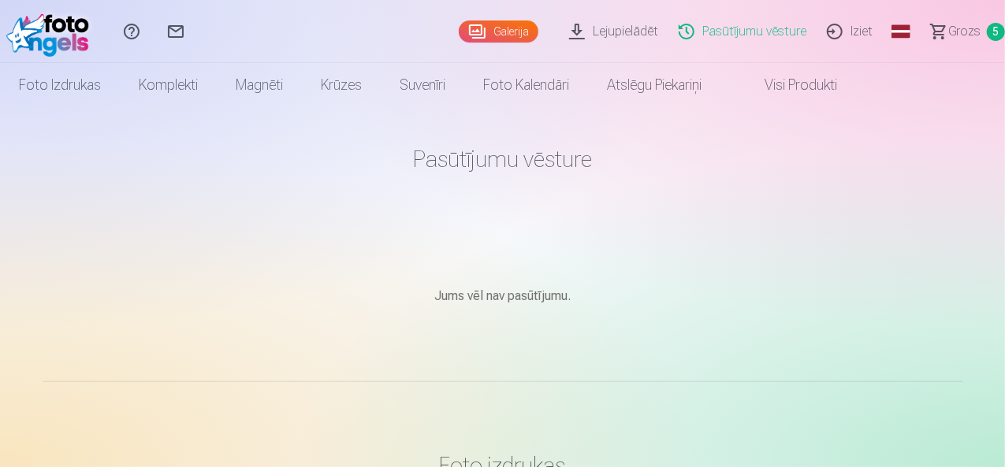
click at [567, 27] on link "Lejupielādēt" at bounding box center [616, 31] width 110 height 63
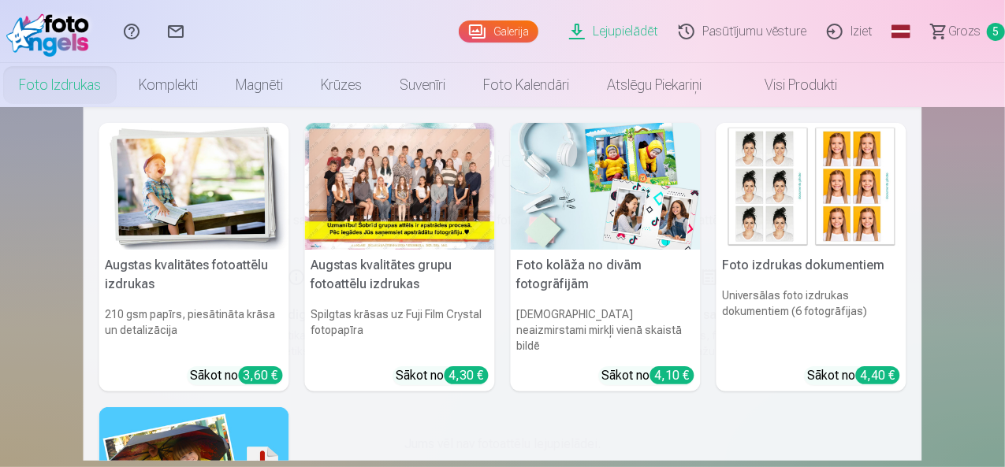
click at [120, 80] on link "Foto izdrukas" at bounding box center [60, 85] width 120 height 44
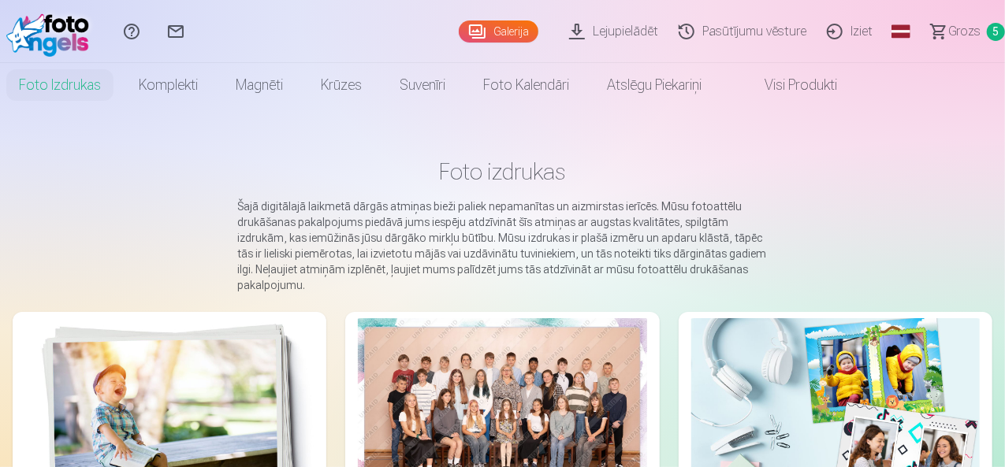
click at [79, 34] on img at bounding box center [51, 31] width 91 height 50
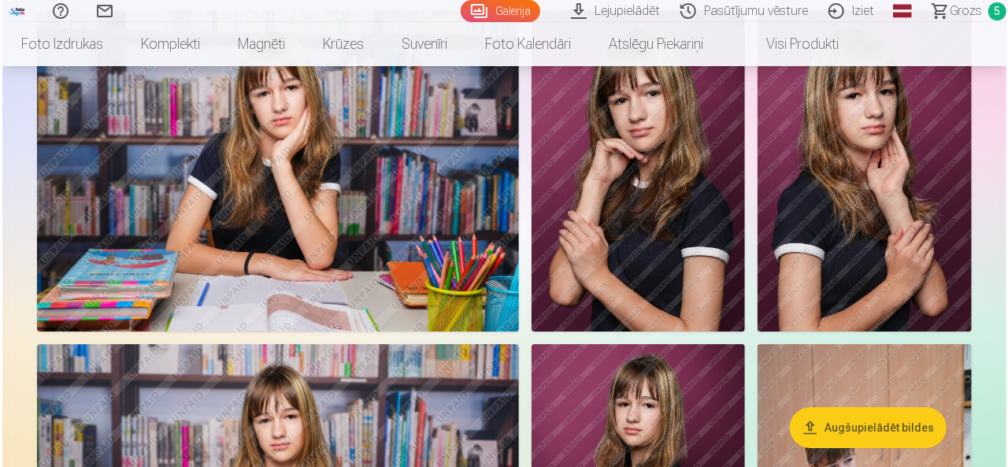
scroll to position [2521, 0]
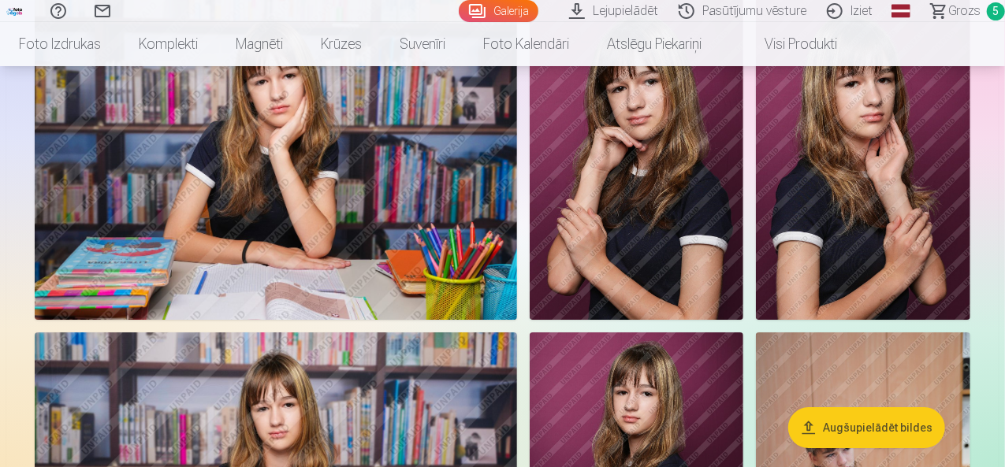
click at [358, 232] on img at bounding box center [276, 158] width 482 height 321
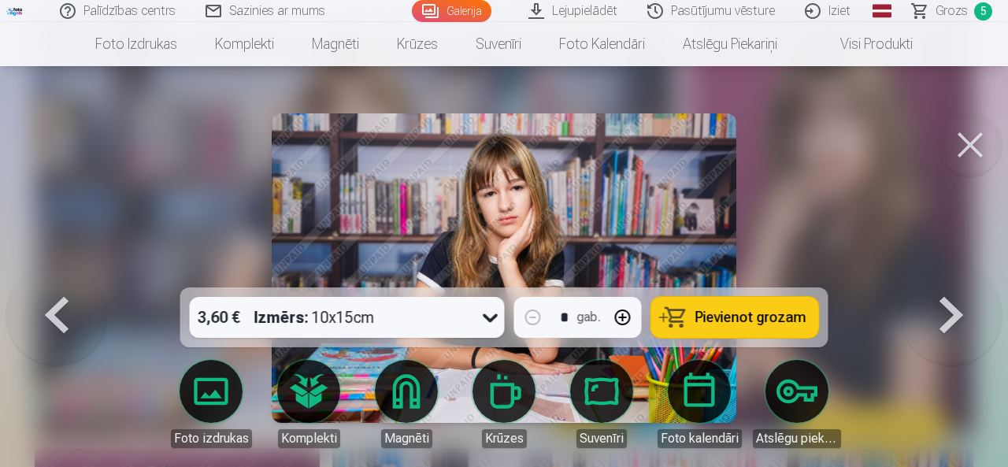
click at [731, 322] on span "Pievienot grozam" at bounding box center [751, 317] width 111 height 14
click at [972, 139] on button at bounding box center [970, 144] width 63 height 63
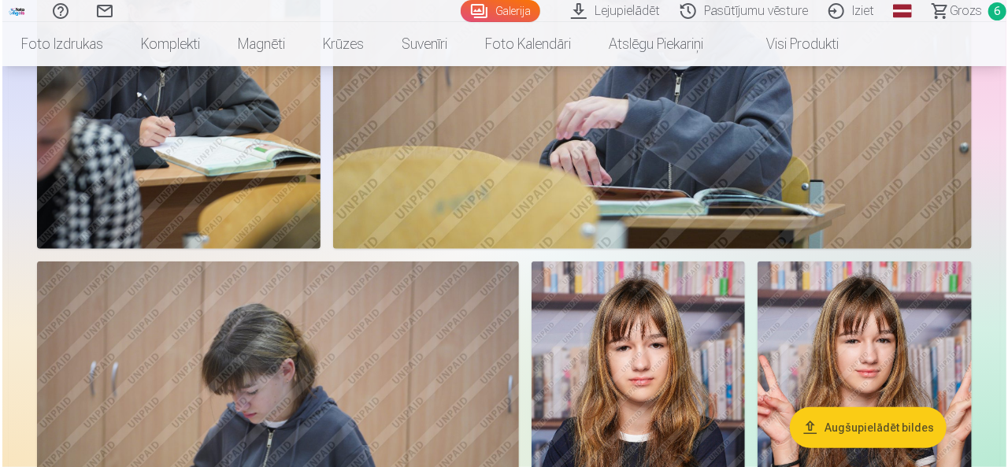
scroll to position [3457, 0]
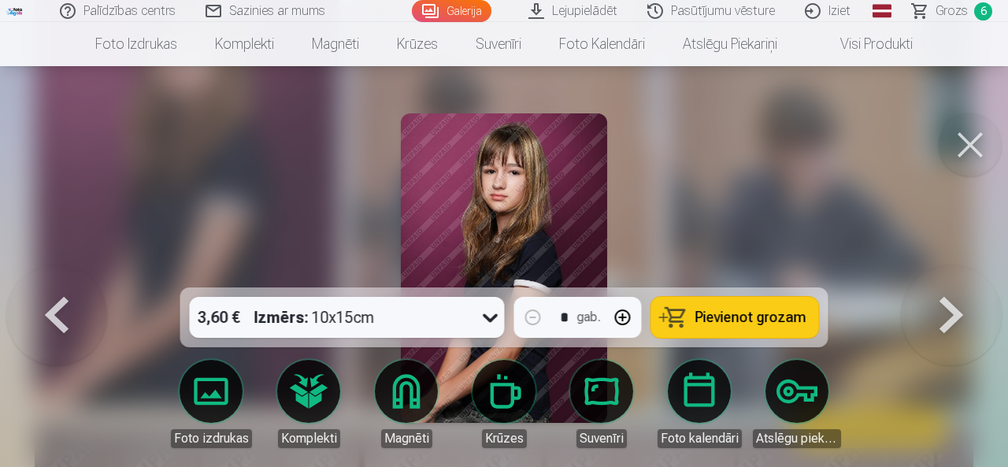
click at [466, 201] on img at bounding box center [504, 268] width 206 height 310
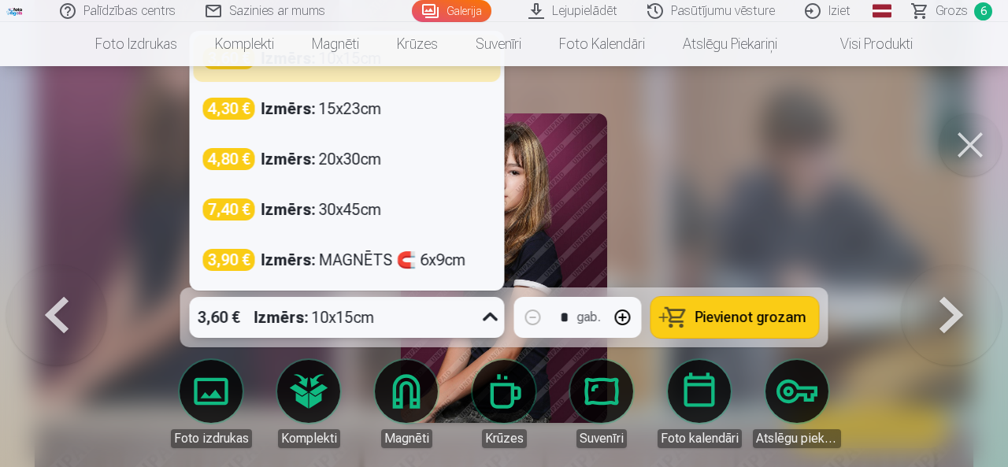
click at [497, 313] on icon at bounding box center [490, 317] width 25 height 25
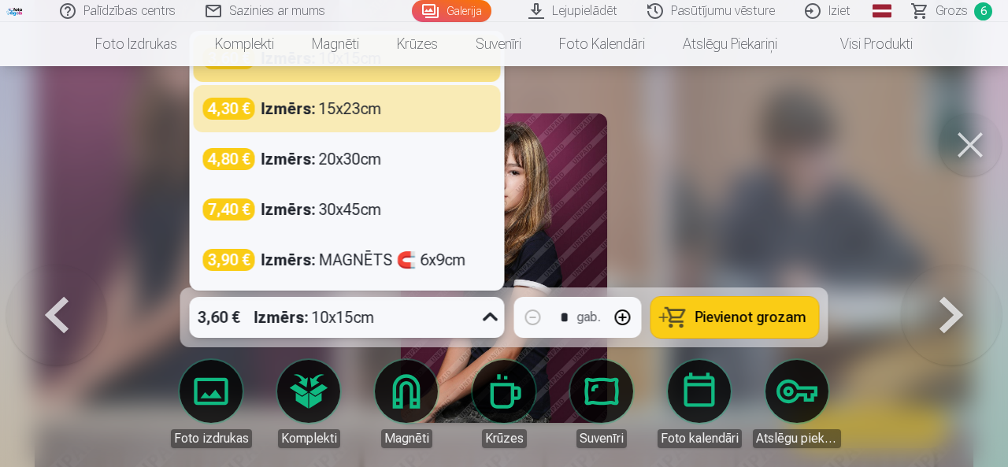
click at [640, 136] on div at bounding box center [504, 233] width 1008 height 467
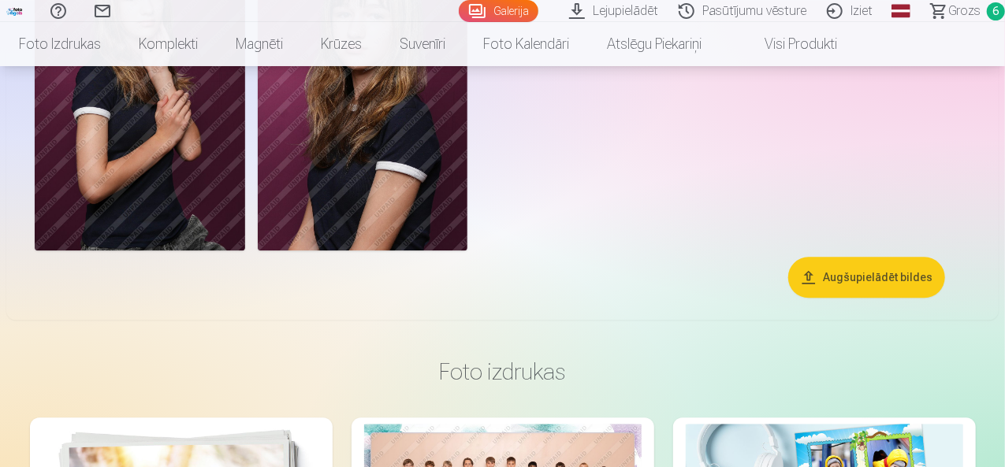
scroll to position [4806, 0]
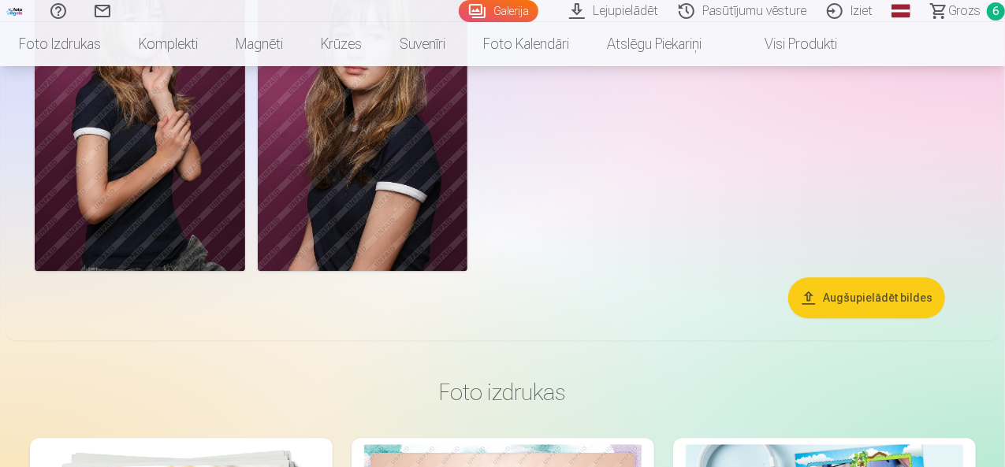
click at [952, 6] on span "Grozs" at bounding box center [964, 11] width 32 height 19
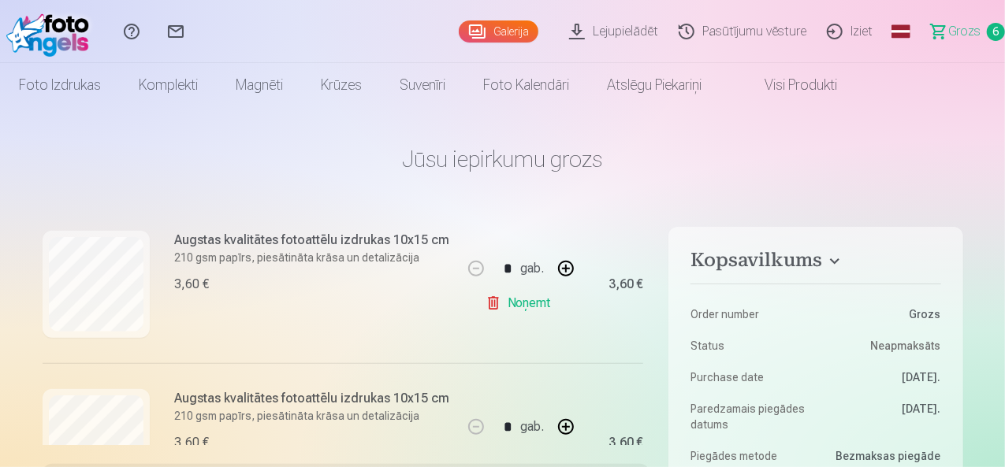
scroll to position [911, 0]
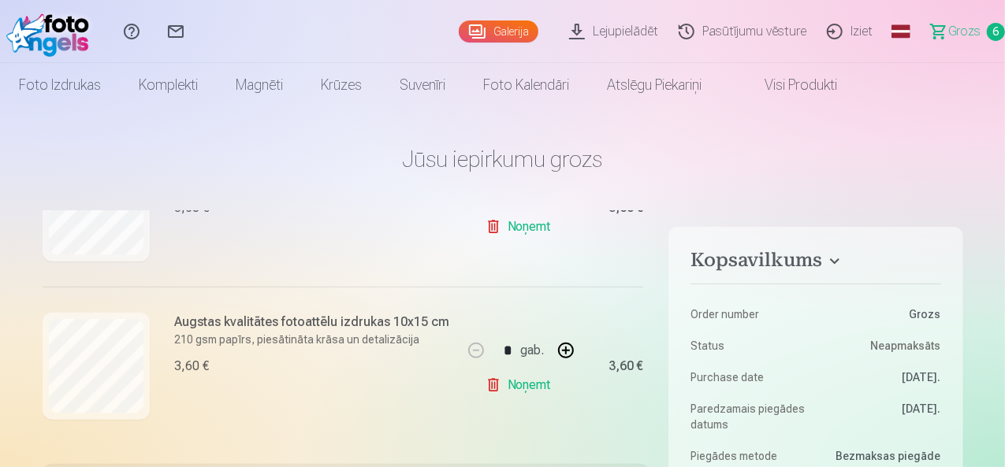
click at [535, 384] on link "Noņemt" at bounding box center [521, 386] width 72 height 32
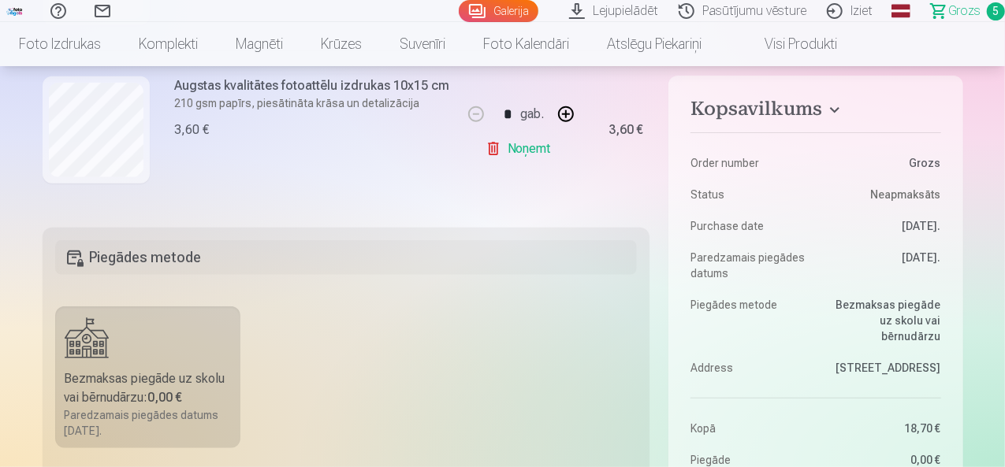
scroll to position [0, 0]
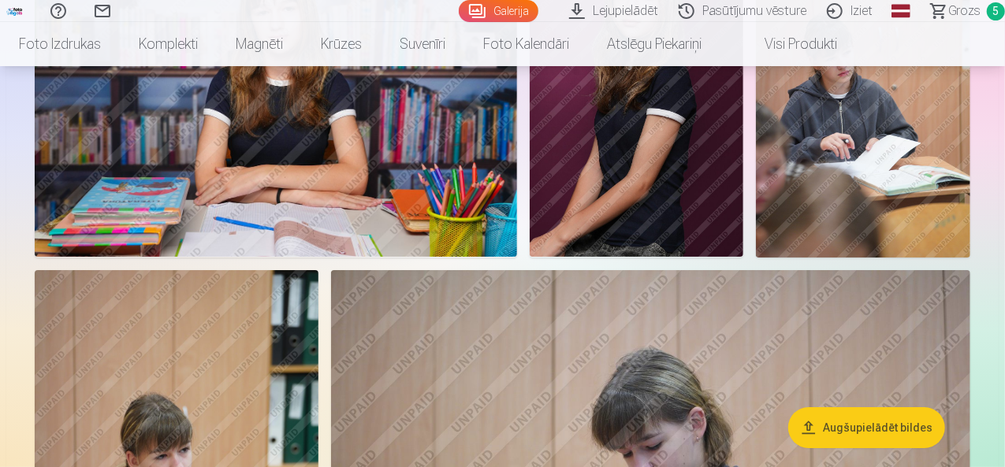
scroll to position [2915, 0]
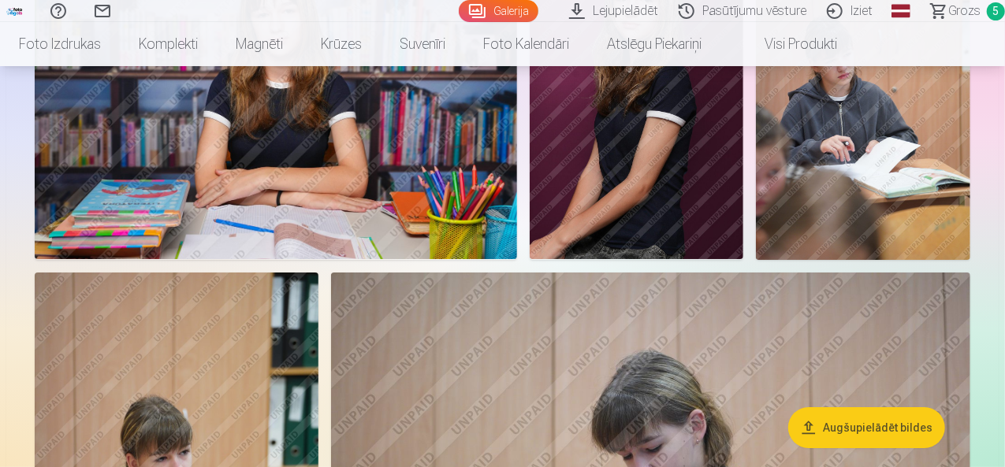
click at [517, 258] on img at bounding box center [276, 99] width 482 height 321
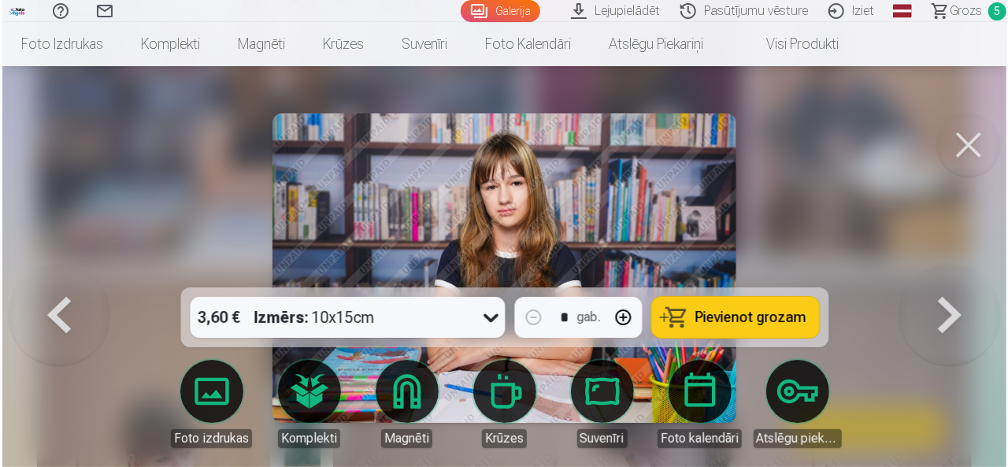
scroll to position [2924, 0]
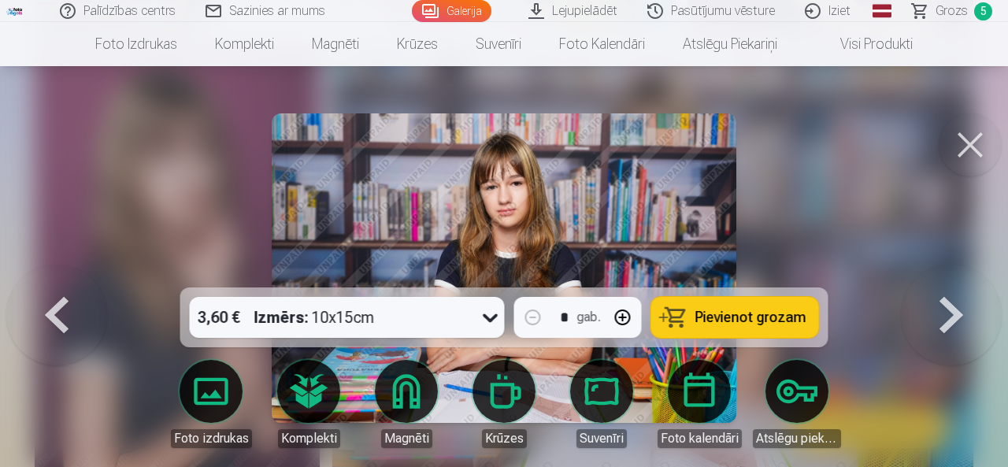
click at [734, 310] on span "Pievienot grozam" at bounding box center [751, 317] width 111 height 14
click at [975, 148] on button at bounding box center [970, 144] width 63 height 63
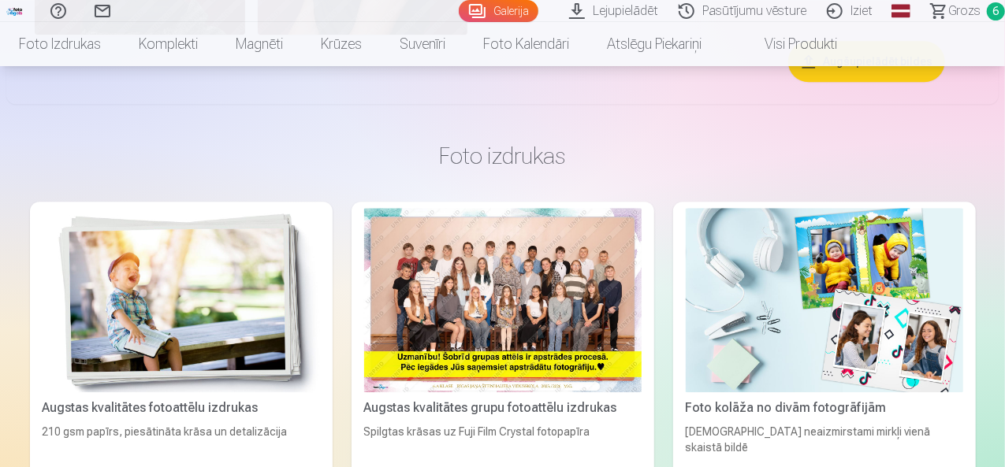
scroll to position [4885, 0]
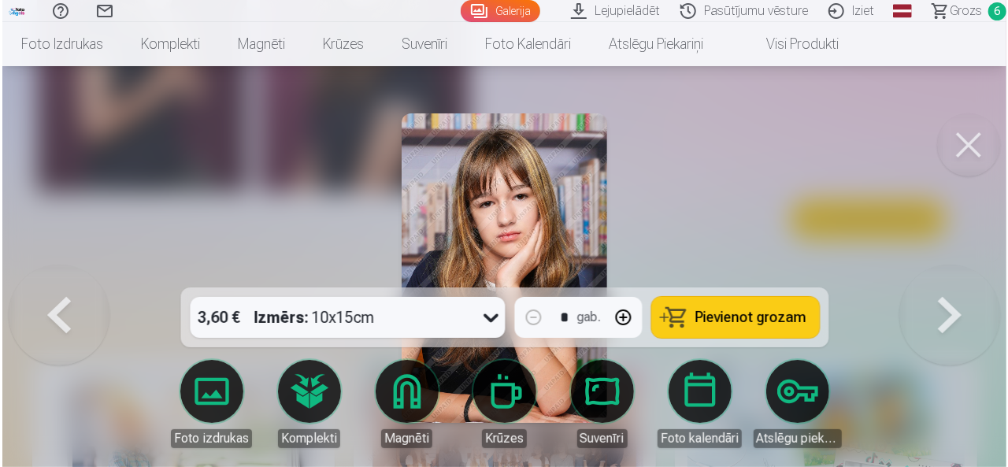
scroll to position [4901, 0]
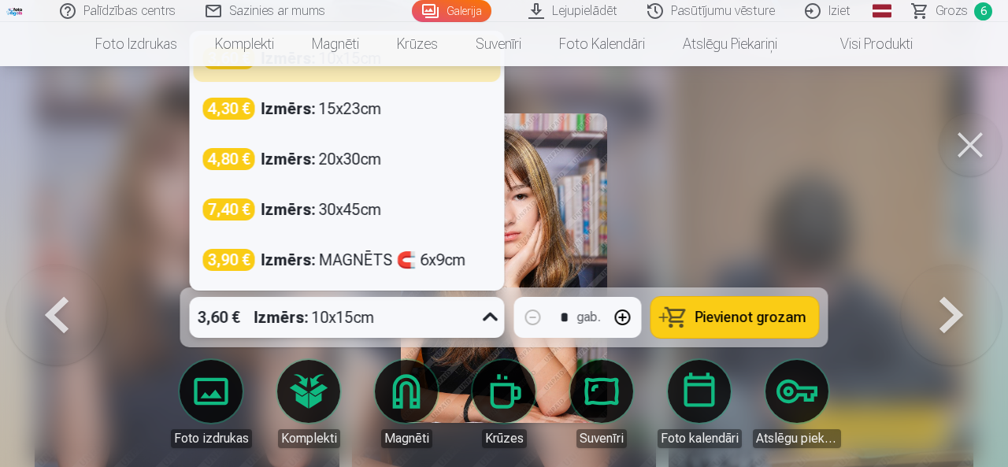
click at [495, 319] on icon at bounding box center [490, 317] width 15 height 9
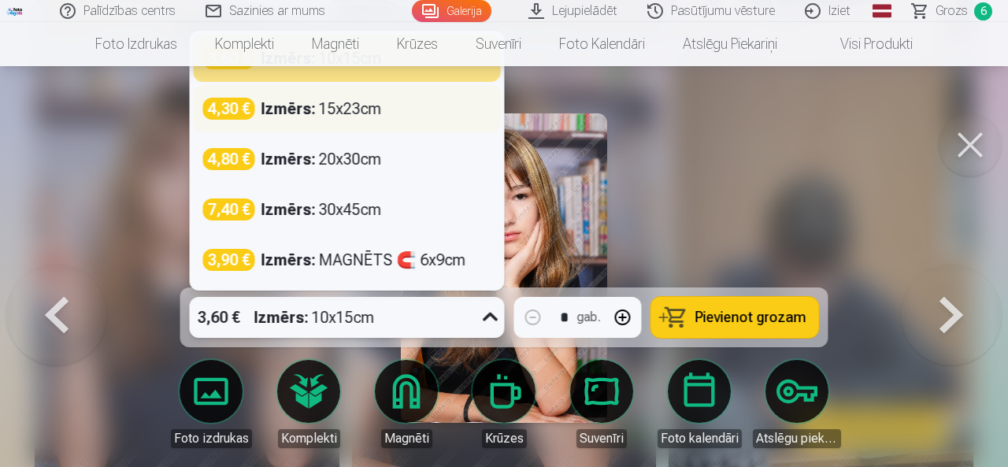
click at [348, 113] on div "Izmērs : 15x23cm" at bounding box center [322, 109] width 121 height 22
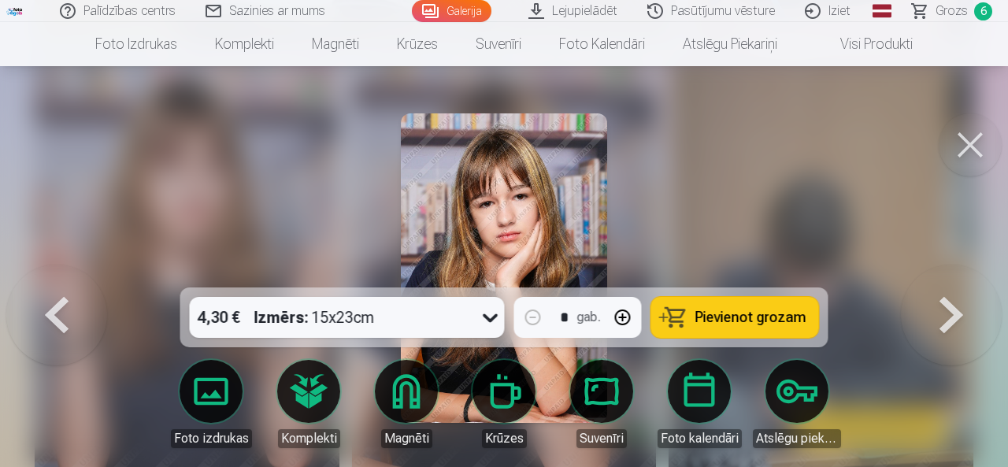
click at [737, 330] on button "Pievienot grozam" at bounding box center [736, 317] width 168 height 41
click at [953, 8] on span "Grozs" at bounding box center [952, 11] width 32 height 19
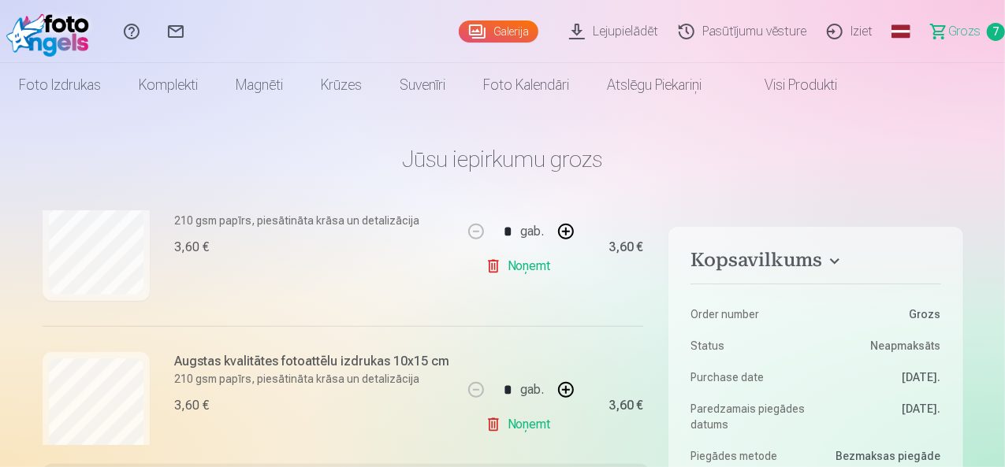
scroll to position [473, 0]
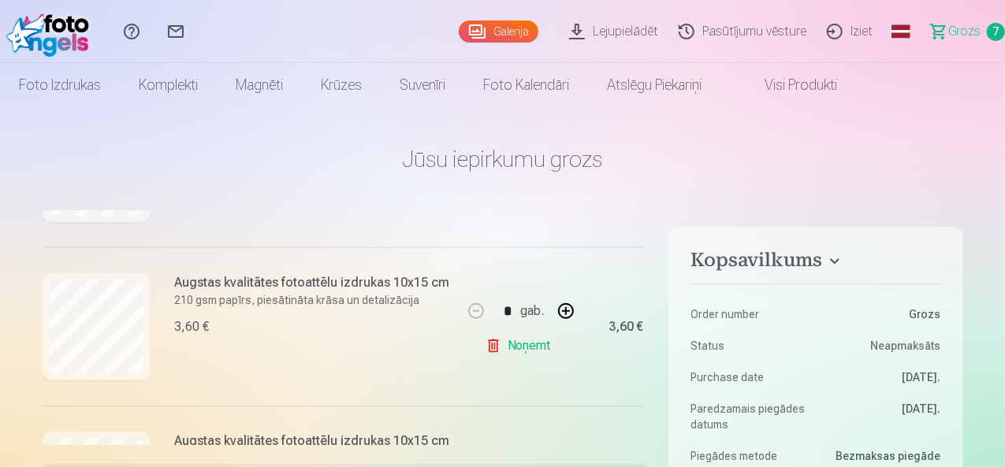
click at [520, 344] on link "Noņemt" at bounding box center [521, 346] width 72 height 32
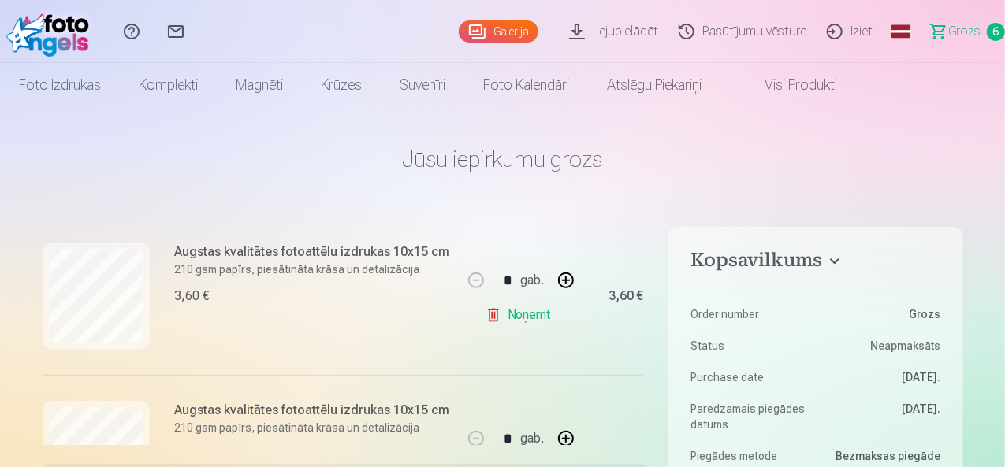
scroll to position [202, 0]
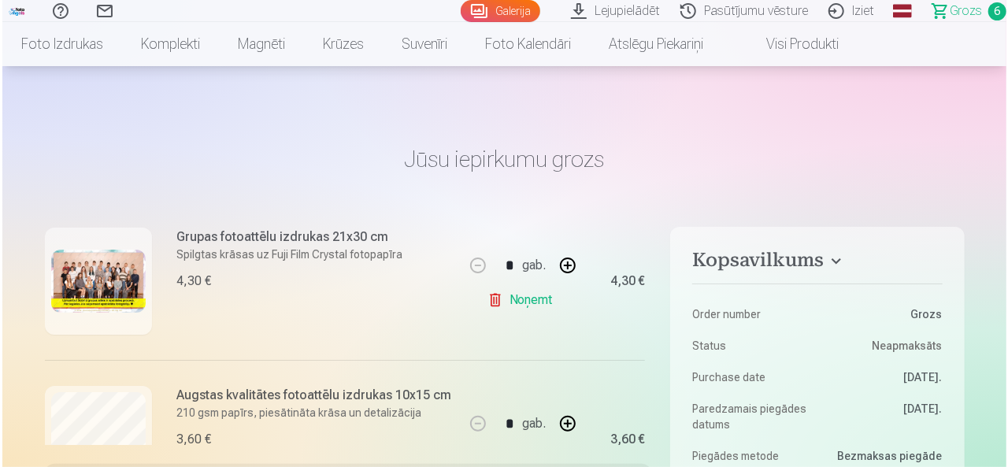
scroll to position [4901, 0]
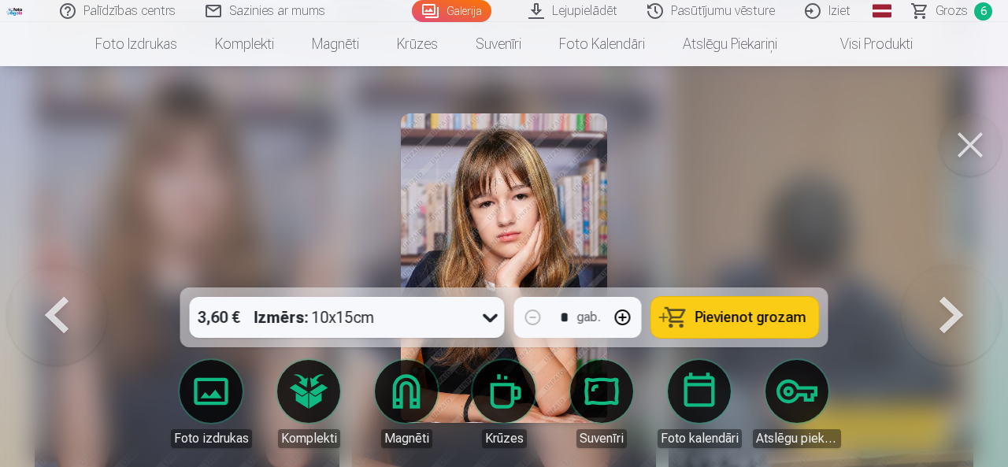
click at [982, 139] on button at bounding box center [970, 144] width 63 height 63
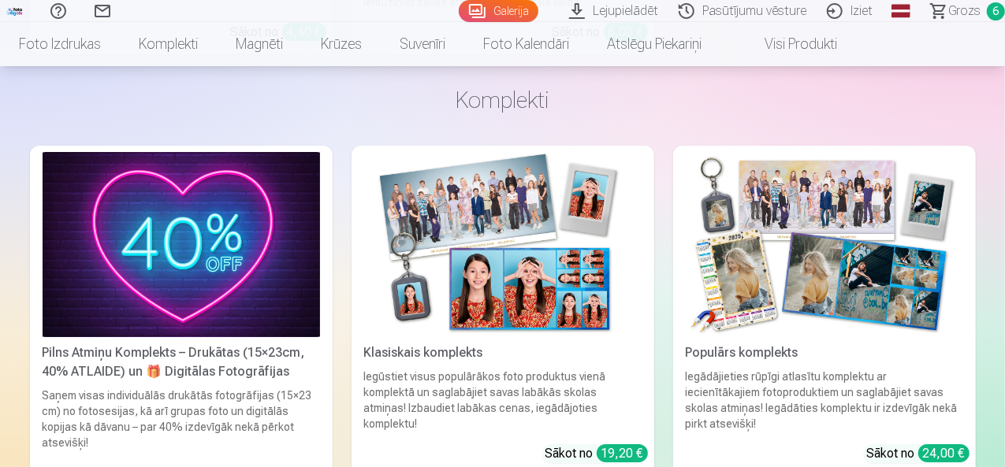
scroll to position [5830, 0]
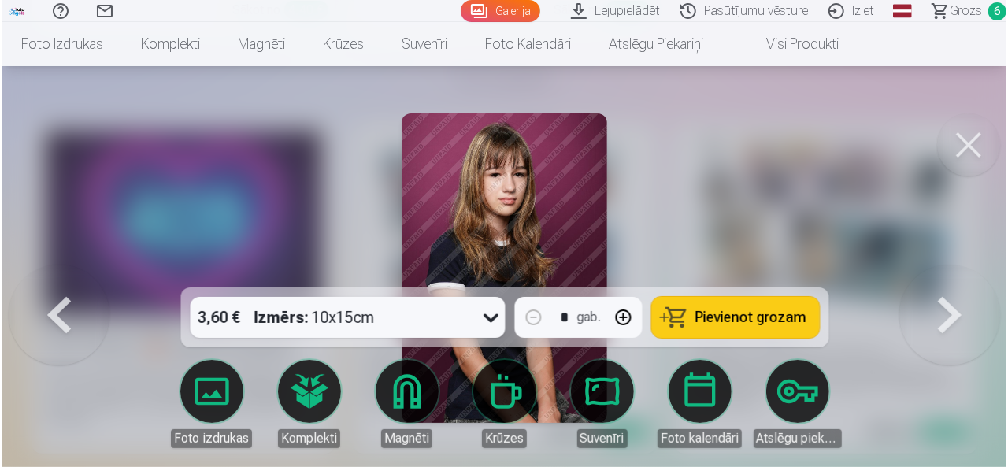
scroll to position [5851, 0]
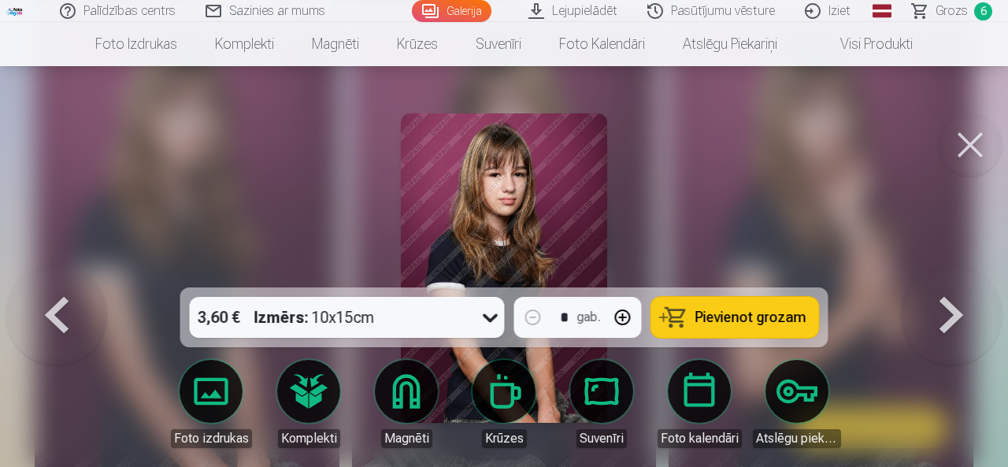
click at [969, 144] on button at bounding box center [970, 144] width 63 height 63
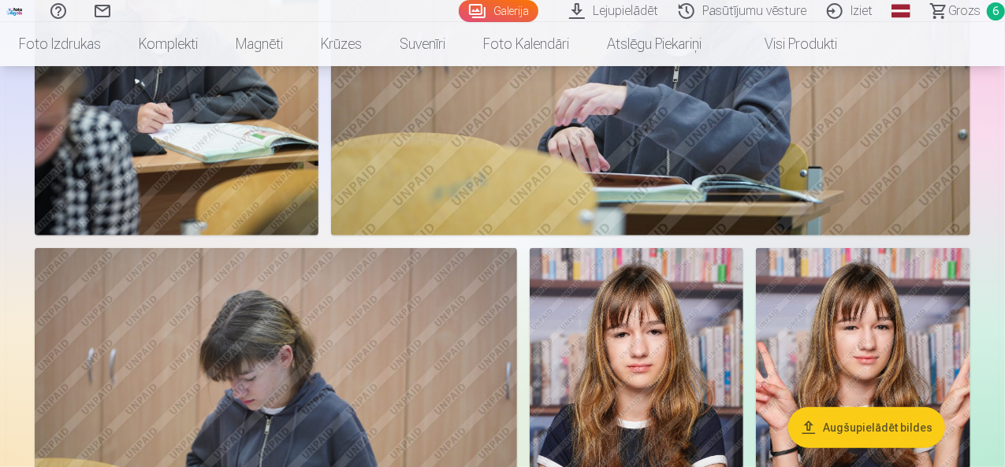
scroll to position [3467, 0]
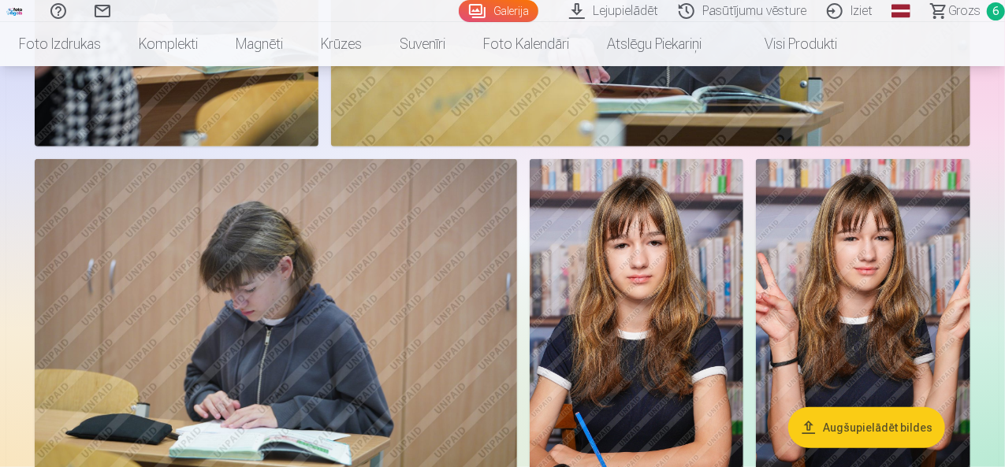
click at [951, 11] on span "Grozs" at bounding box center [964, 11] width 32 height 19
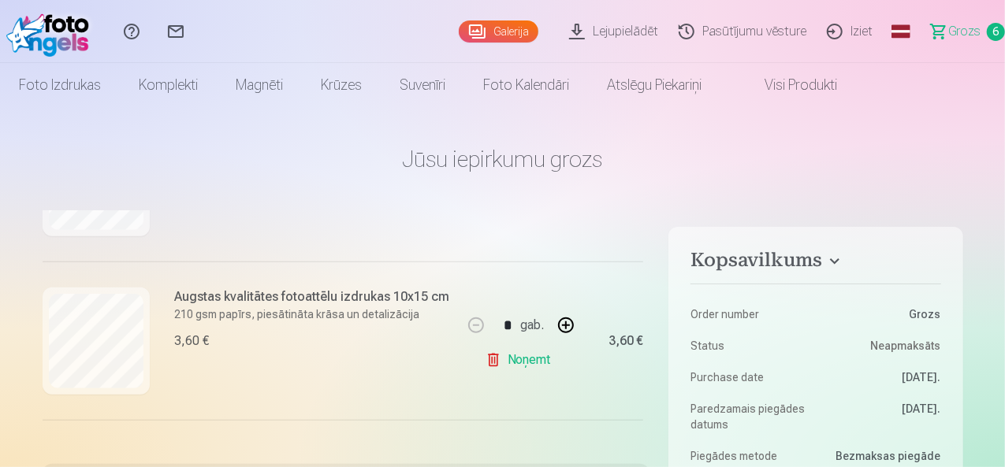
scroll to position [473, 0]
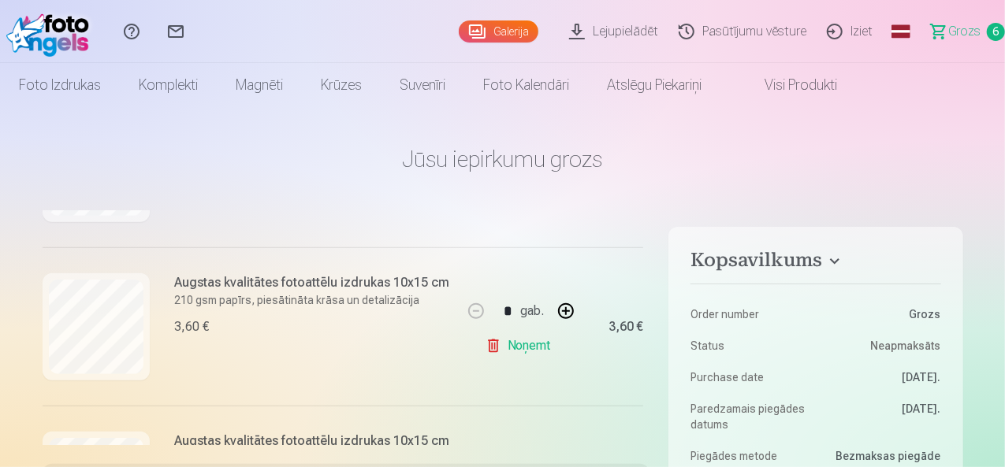
click at [523, 344] on link "Noņemt" at bounding box center [521, 346] width 72 height 32
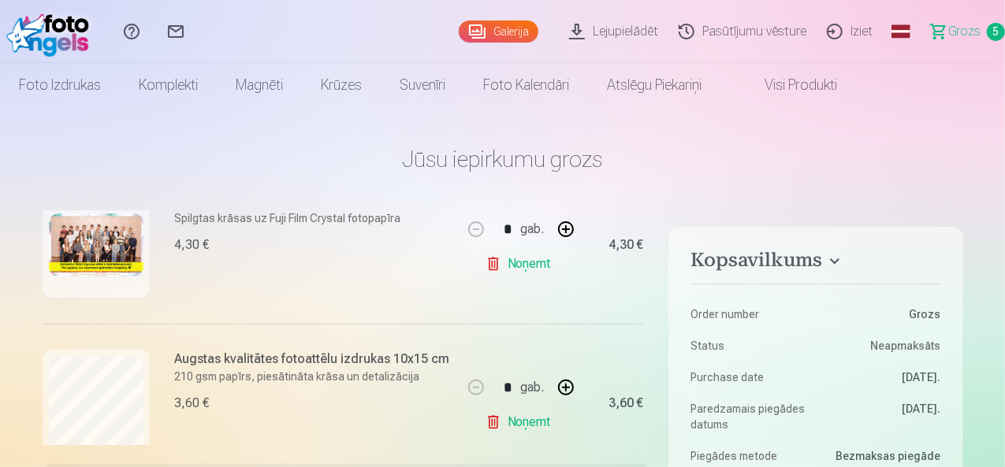
scroll to position [236, 0]
click at [518, 422] on link "Noņemt" at bounding box center [521, 424] width 72 height 32
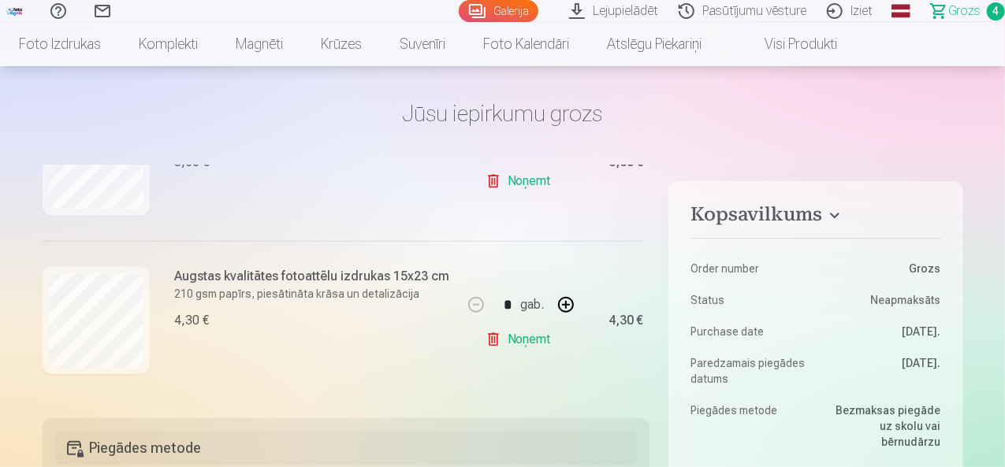
scroll to position [0, 0]
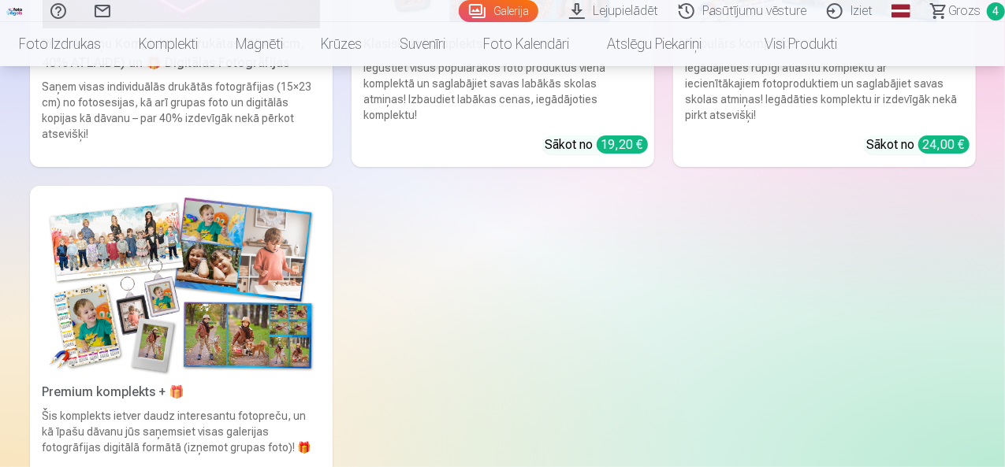
scroll to position [6224, 0]
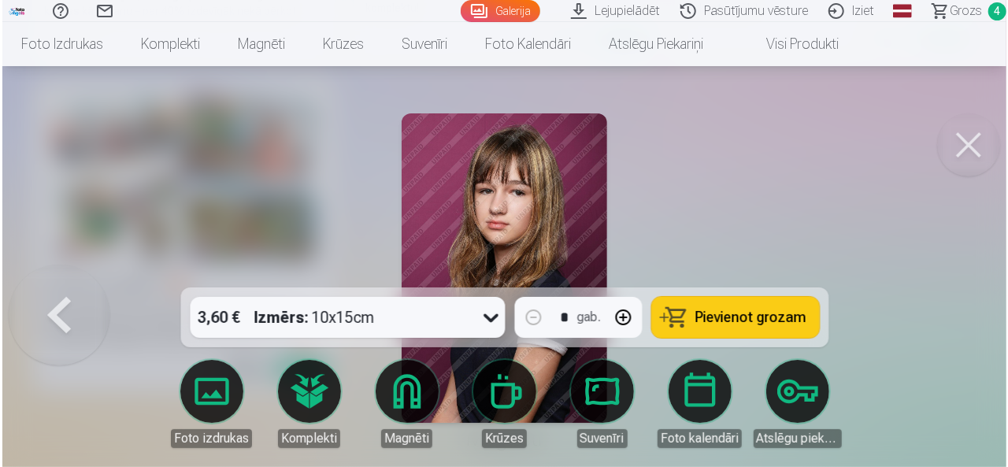
scroll to position [6246, 0]
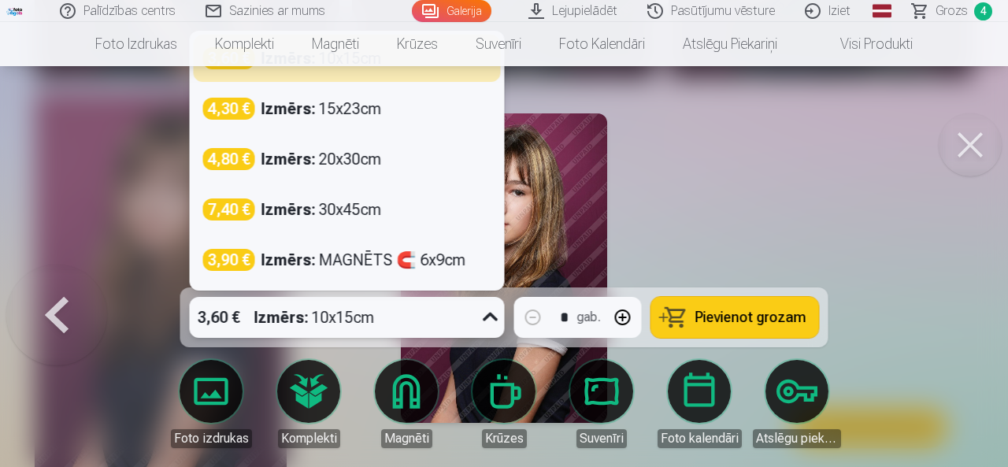
click at [488, 314] on icon at bounding box center [490, 317] width 25 height 25
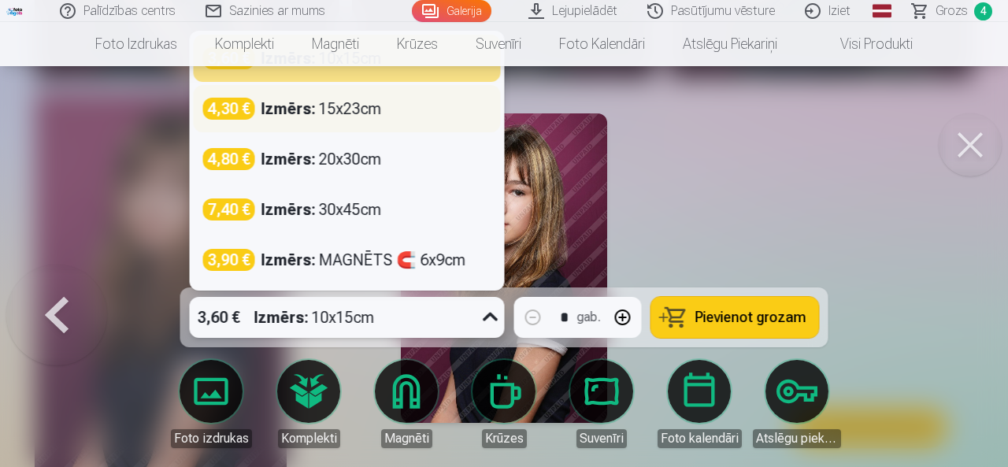
click at [296, 105] on strong "Izmērs :" at bounding box center [289, 109] width 54 height 22
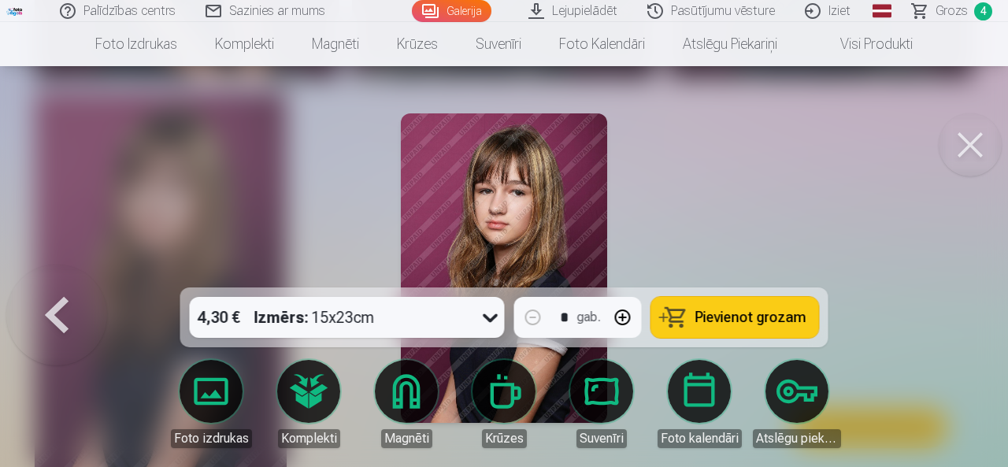
click at [764, 324] on span "Pievienot grozam" at bounding box center [751, 317] width 111 height 14
click at [974, 135] on button at bounding box center [970, 144] width 63 height 63
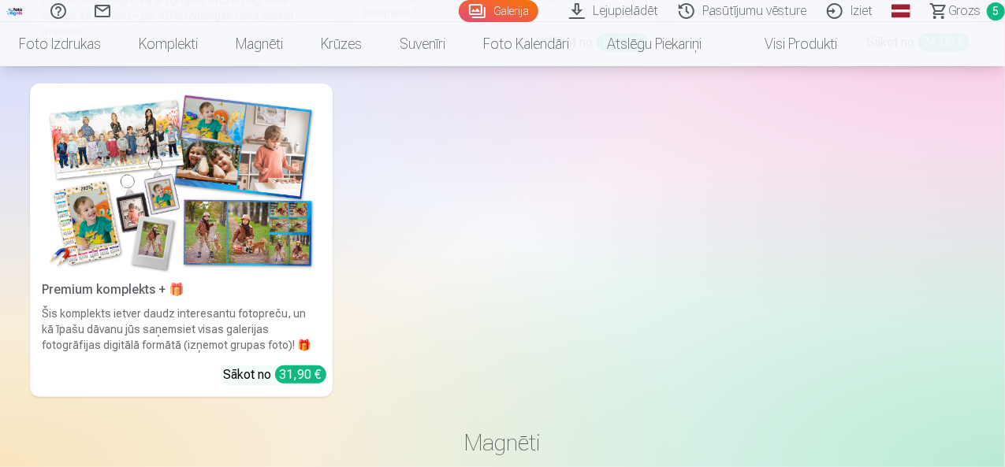
scroll to position [6224, 0]
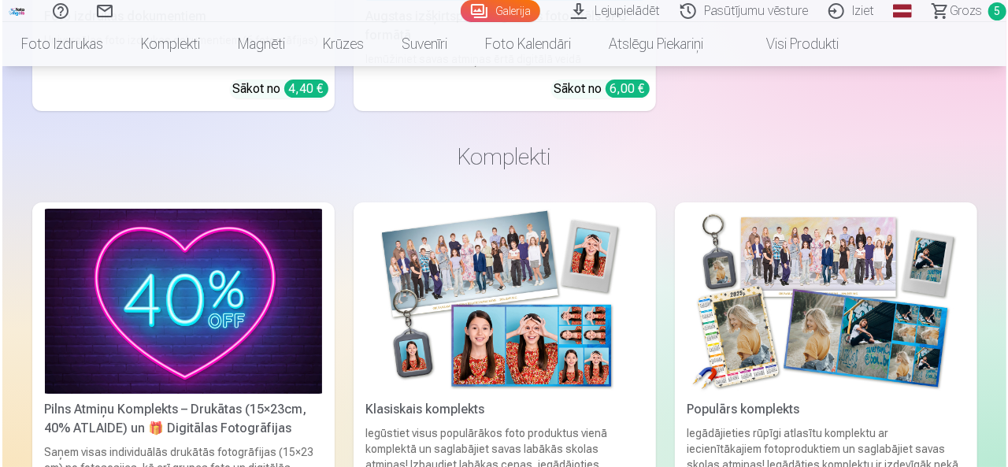
scroll to position [5772, 0]
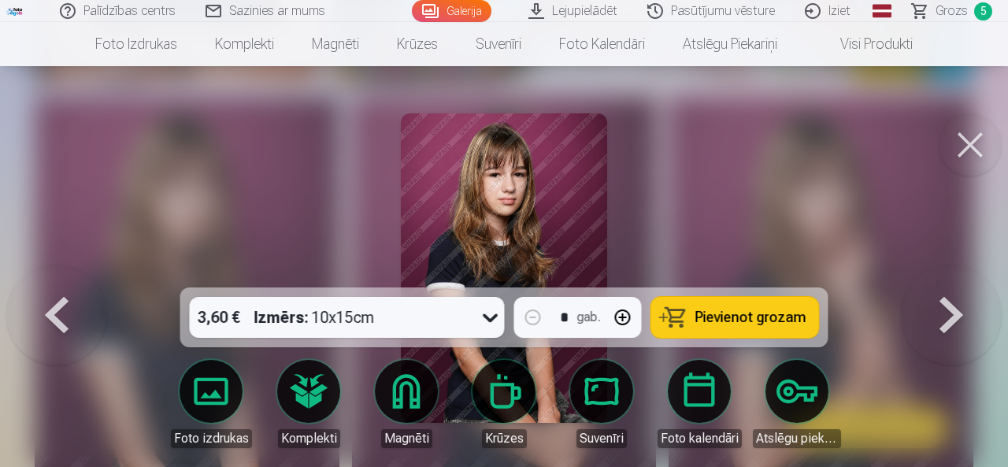
click at [974, 136] on button at bounding box center [970, 144] width 63 height 63
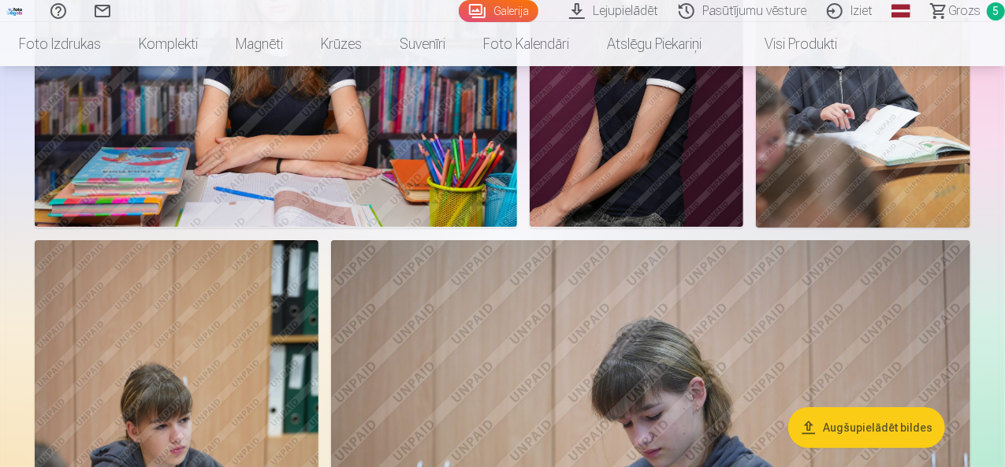
scroll to position [2915, 0]
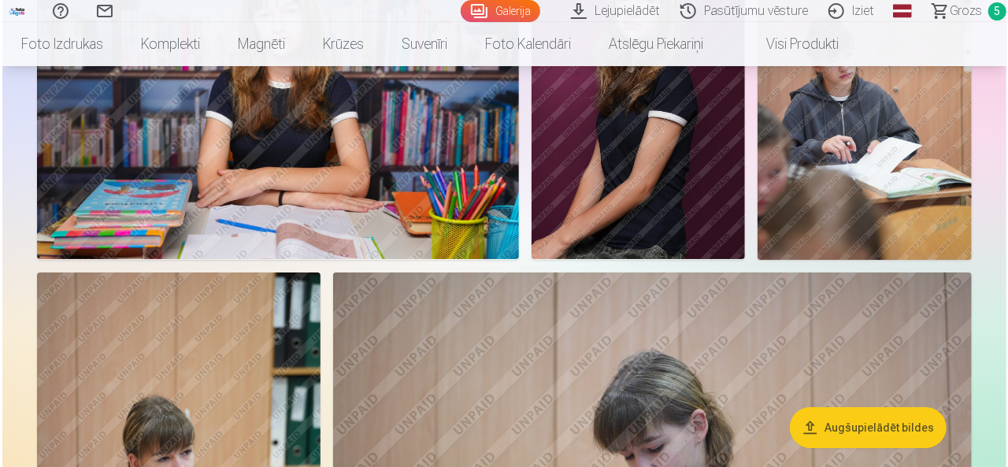
scroll to position [2924, 0]
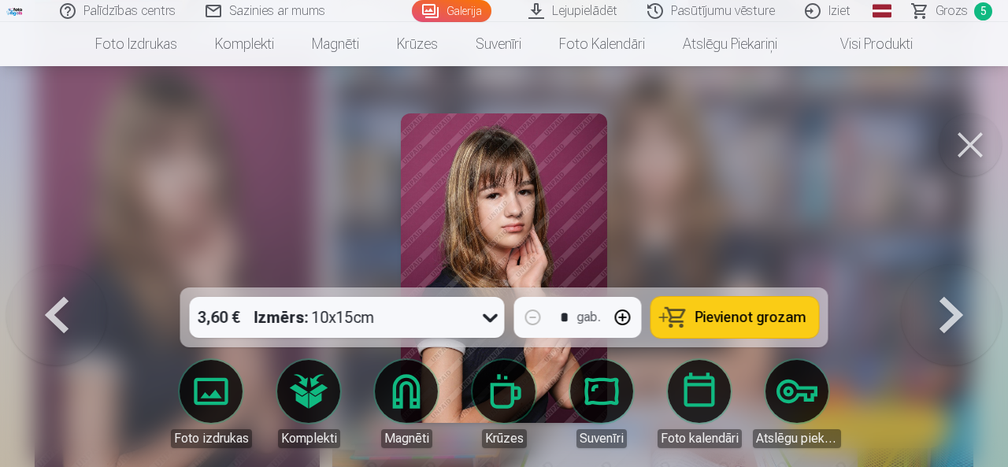
click at [724, 316] on span "Pievienot grozam" at bounding box center [751, 317] width 111 height 14
click at [977, 138] on button at bounding box center [970, 144] width 63 height 63
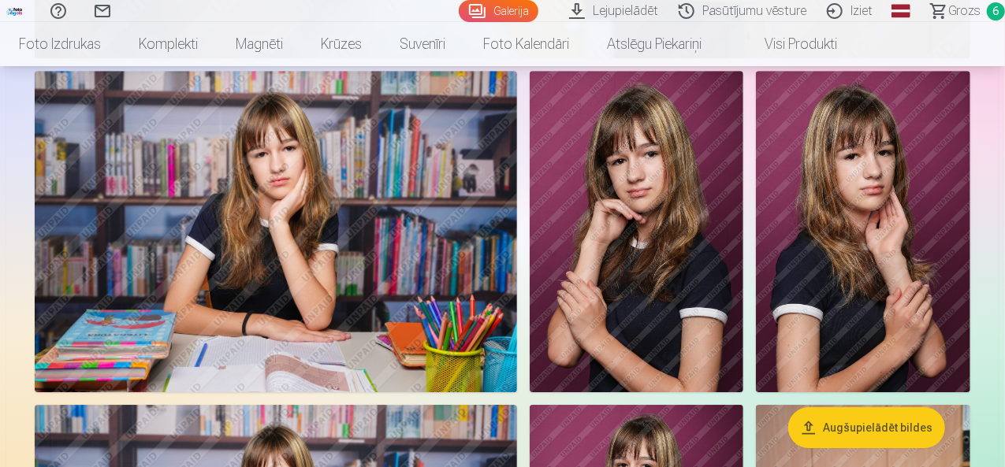
scroll to position [2442, 0]
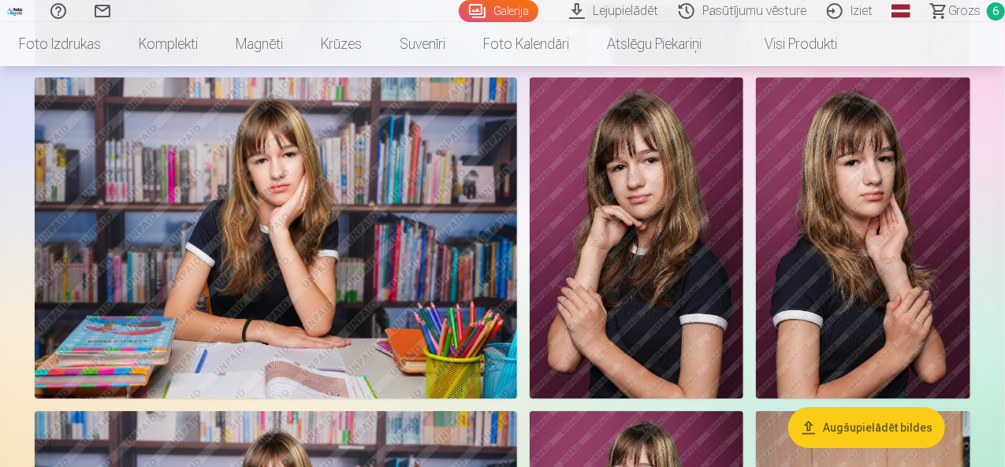
click at [744, 238] on img at bounding box center [636, 237] width 214 height 321
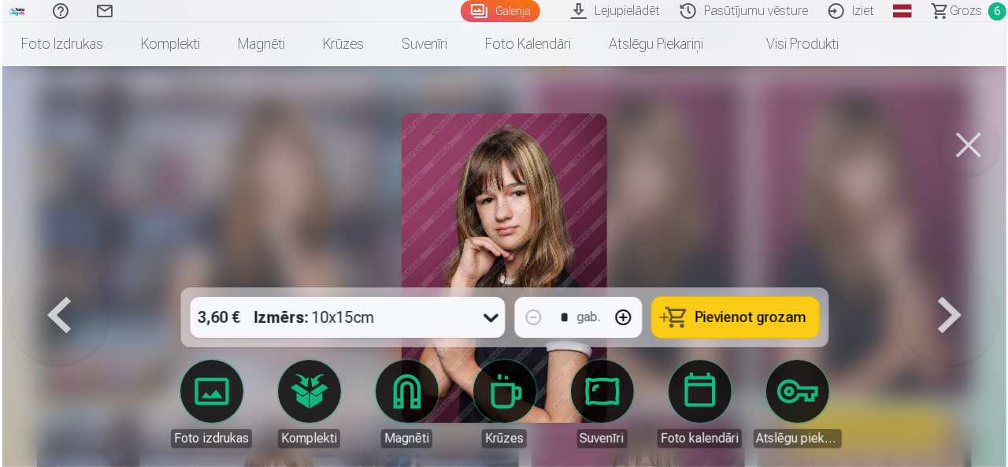
scroll to position [2449, 0]
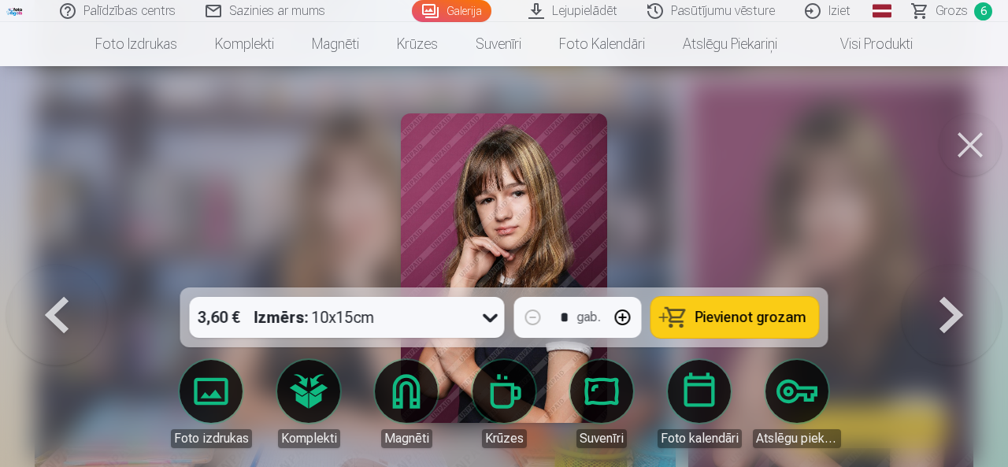
click at [744, 316] on span "Pievienot grozam" at bounding box center [751, 317] width 111 height 14
click at [974, 146] on button at bounding box center [970, 144] width 63 height 63
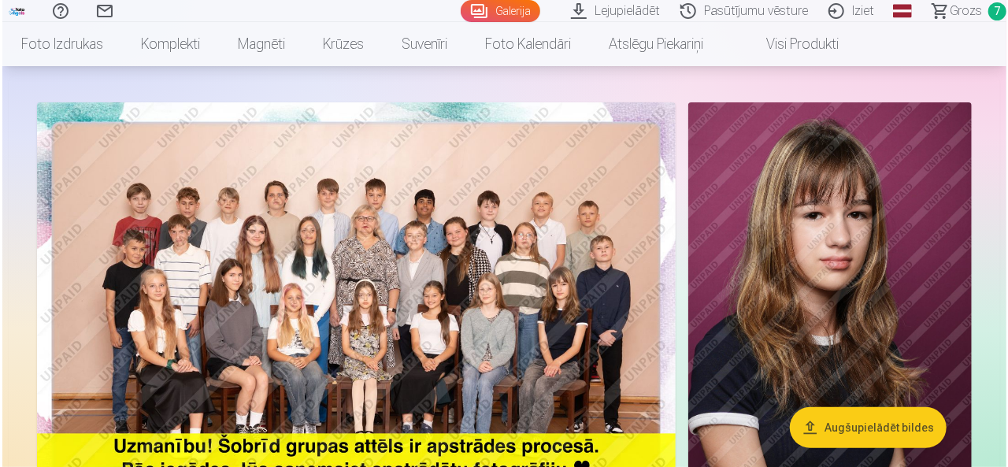
scroll to position [158, 0]
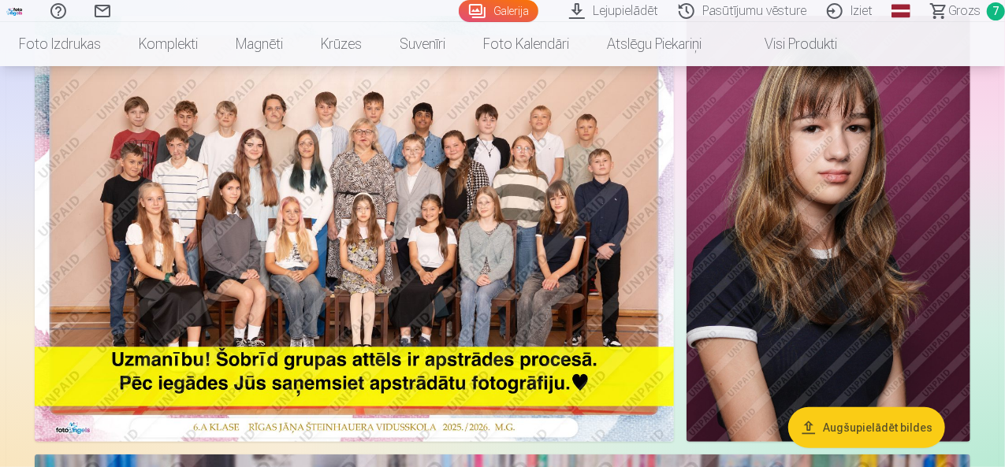
click at [854, 267] on img at bounding box center [828, 229] width 284 height 426
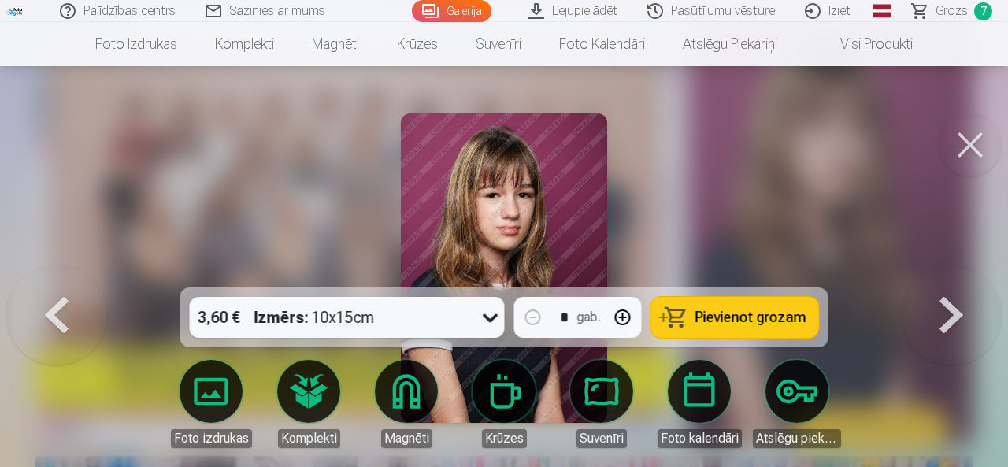
click at [739, 321] on span "Pievienot grozam" at bounding box center [751, 317] width 111 height 14
click at [958, 15] on span "Grozs" at bounding box center [952, 11] width 32 height 19
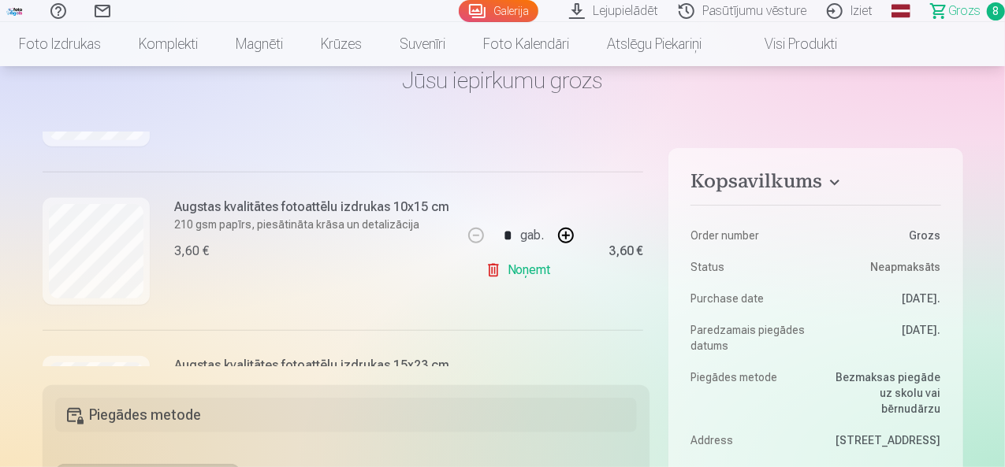
scroll to position [423, 0]
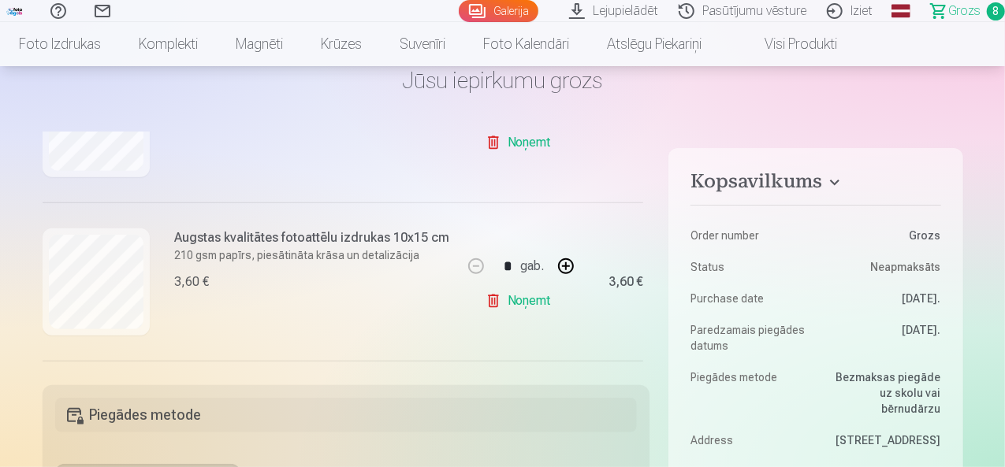
scroll to position [158, 0]
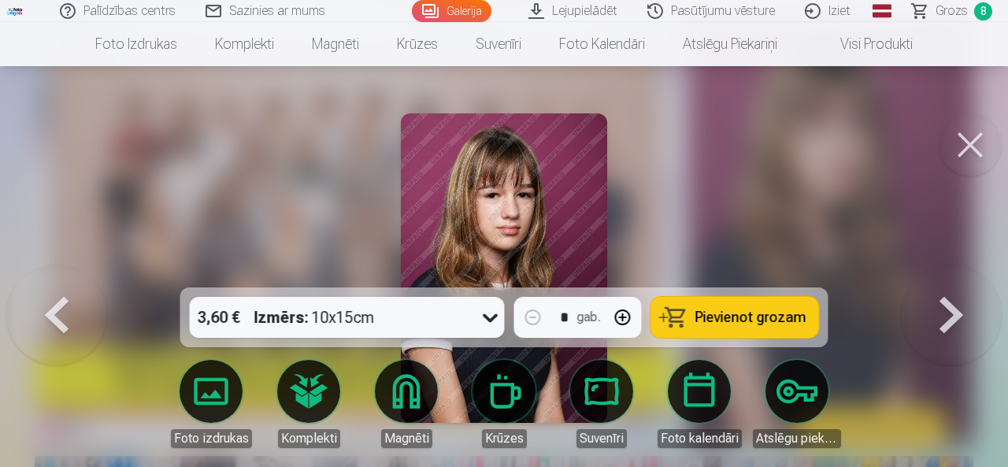
click at [962, 143] on button at bounding box center [970, 144] width 63 height 63
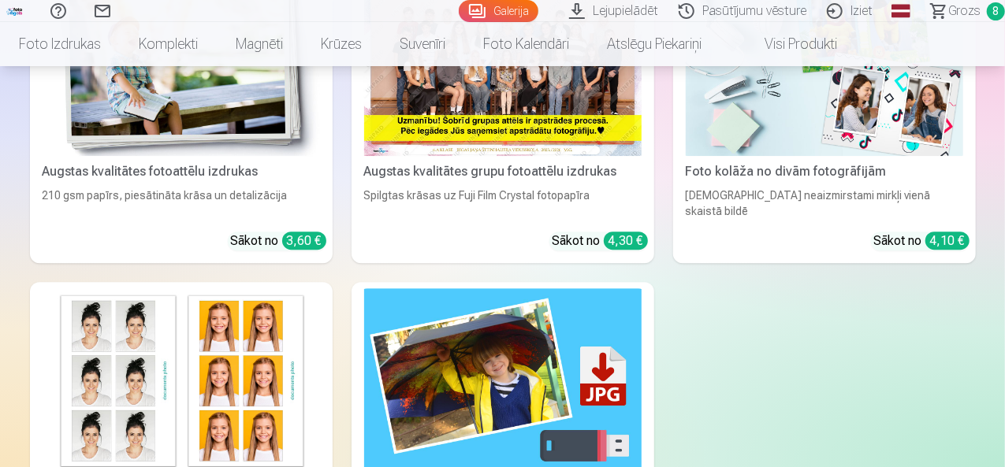
scroll to position [5357, 0]
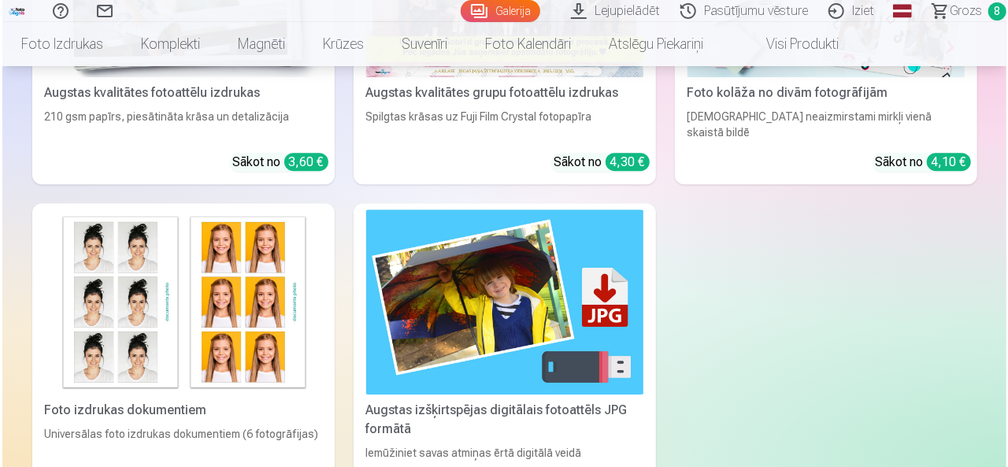
scroll to position [5376, 0]
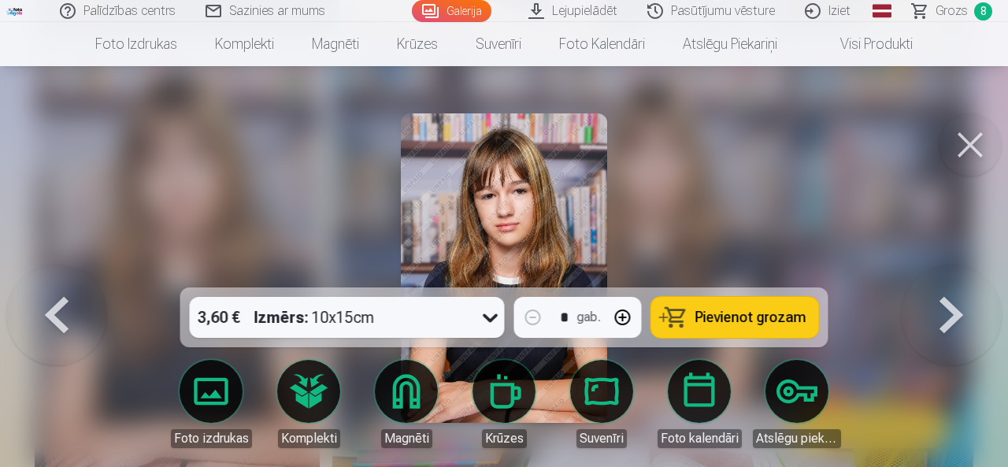
click at [965, 143] on button at bounding box center [970, 144] width 63 height 63
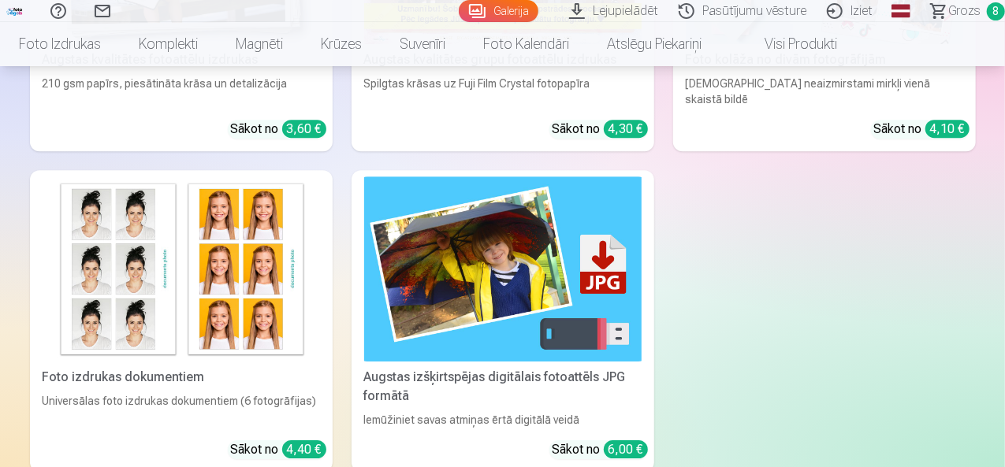
scroll to position [5357, 0]
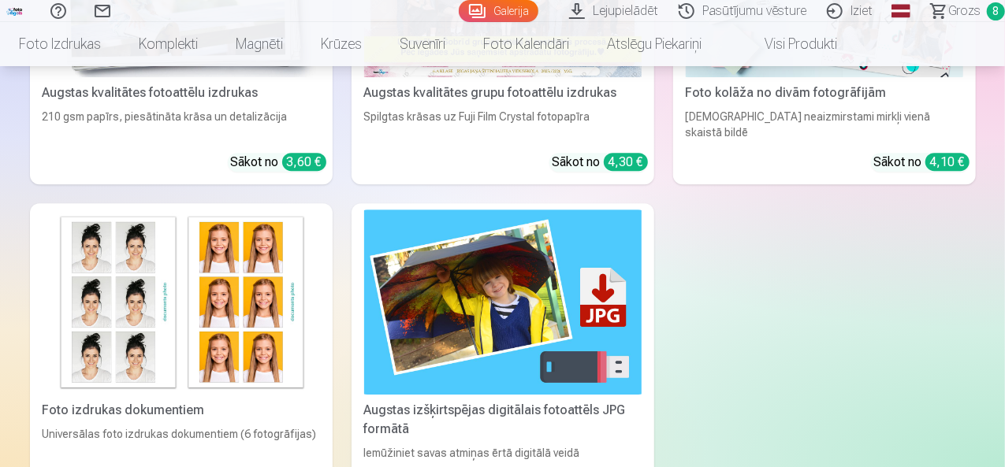
click at [950, 13] on span "Grozs" at bounding box center [964, 11] width 32 height 19
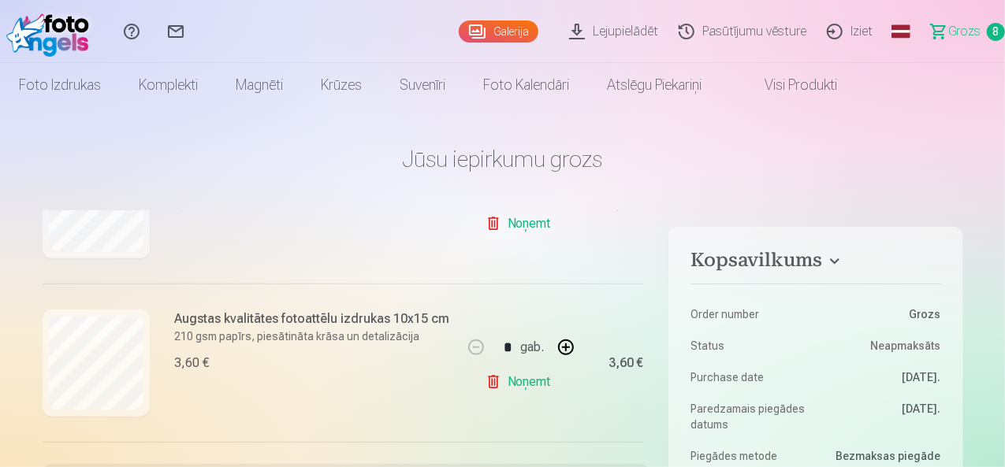
scroll to position [581, 0]
